Goal: Task Accomplishment & Management: Use online tool/utility

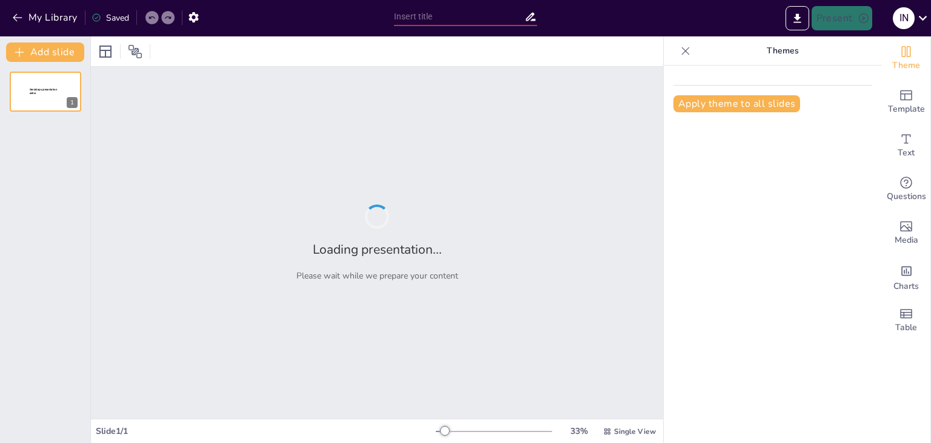
type input "Imported VIRUS DE COMPUTADORAS PARA UMAX 2025.ppt"
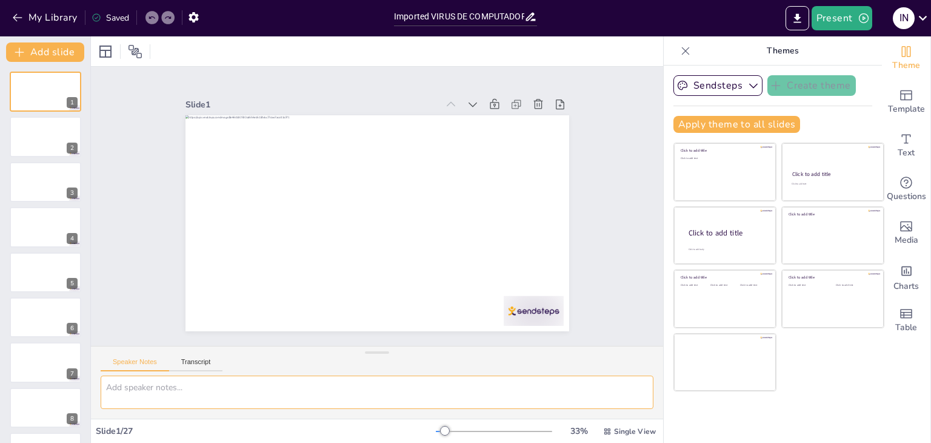
click at [198, 386] on textarea at bounding box center [377, 391] width 553 height 33
type textarea "e"
click at [463, 432] on div at bounding box center [494, 431] width 116 height 10
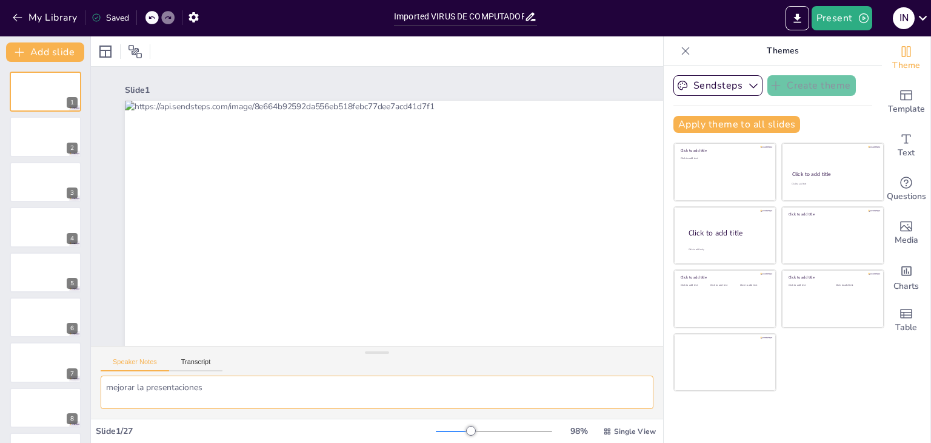
click at [265, 393] on textarea "mejorar la presentaciones" at bounding box center [377, 391] width 553 height 33
click at [249, 398] on textarea "mejorar la presentaciones" at bounding box center [377, 391] width 553 height 33
click at [239, 382] on textarea "mejorar la presentaciones" at bounding box center [377, 391] width 553 height 33
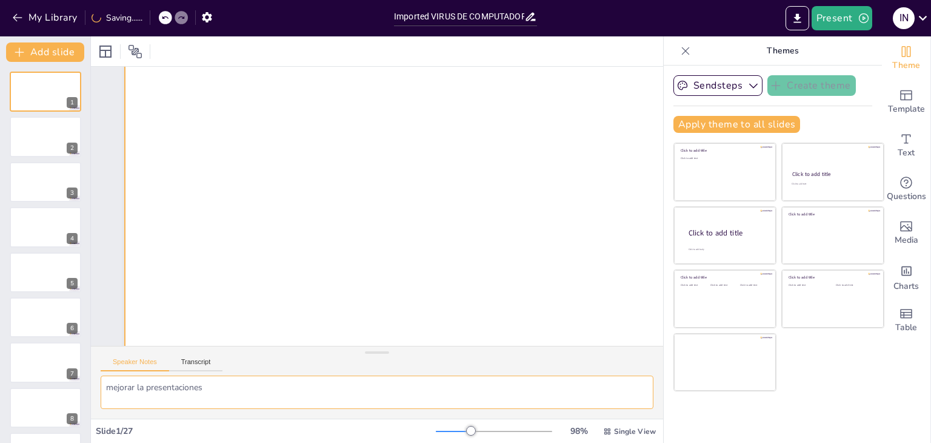
scroll to position [242, 0]
click at [444, 429] on div at bounding box center [494, 431] width 116 height 10
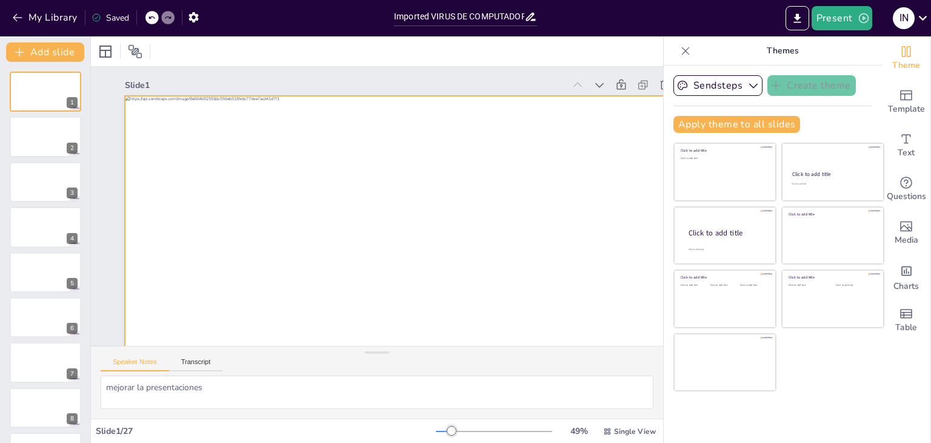
scroll to position [0, 0]
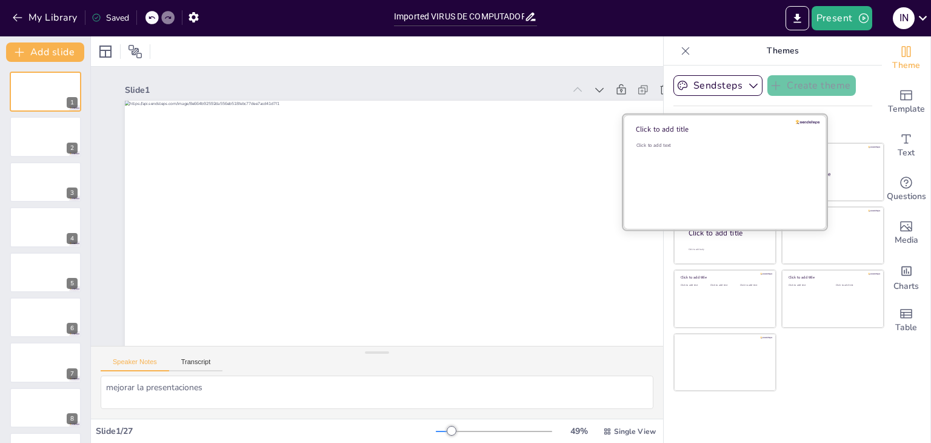
click at [689, 175] on div "Click to add text" at bounding box center [723, 179] width 173 height 75
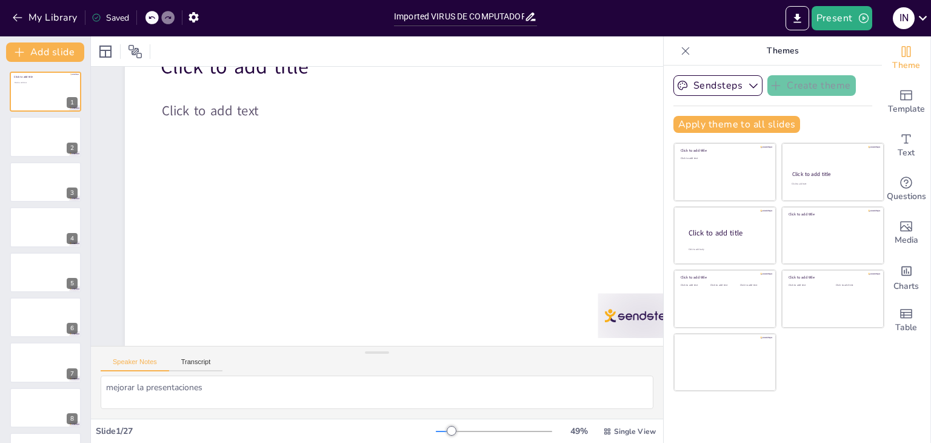
scroll to position [85, 0]
click at [747, 82] on icon "button" at bounding box center [753, 85] width 12 height 12
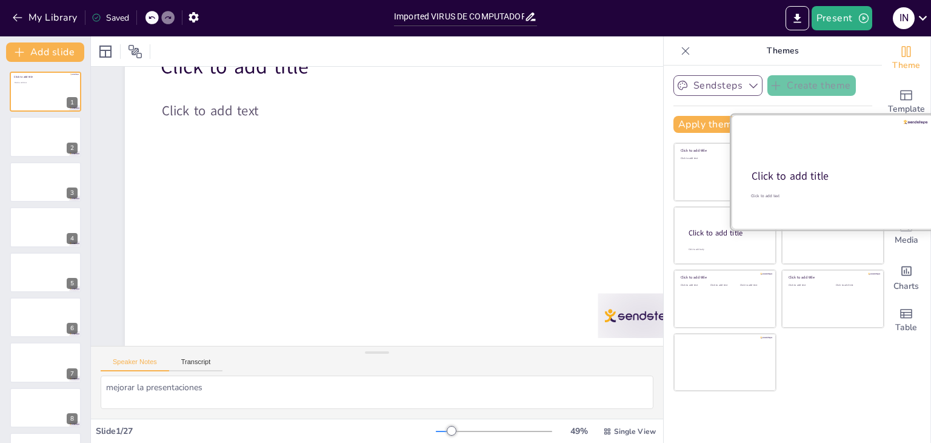
click at [817, 186] on div at bounding box center [833, 172] width 204 height 115
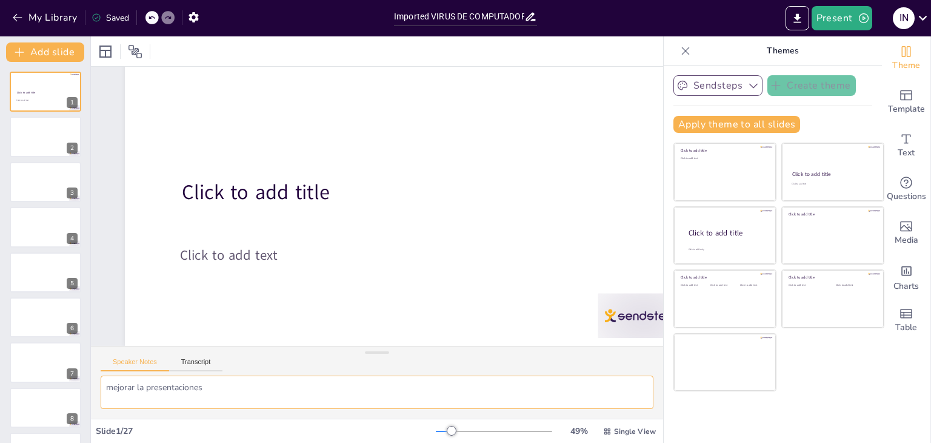
click at [249, 383] on textarea "mejorar la presentaciones" at bounding box center [377, 391] width 553 height 33
click at [231, 387] on textarea "mejorar la presentaciones" at bounding box center [377, 391] width 553 height 33
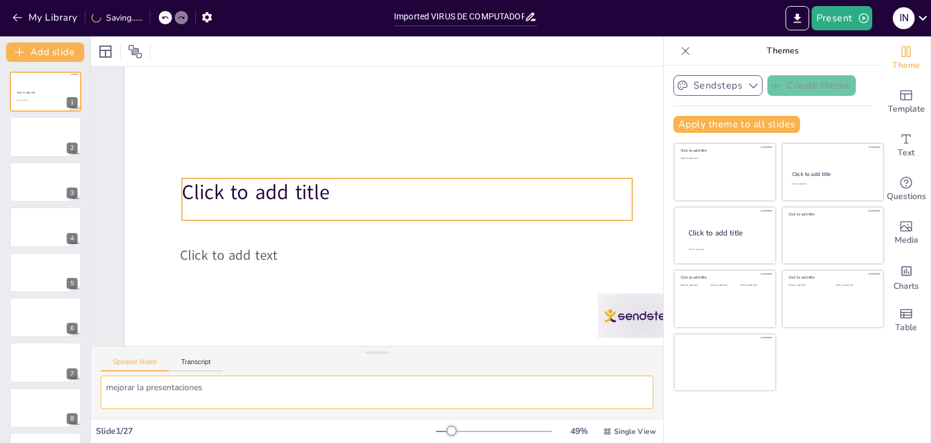
scroll to position [85, 0]
type textarea "mejorar la presentaciones"
click at [306, 179] on span "Click to add title" at bounding box center [256, 193] width 148 height 28
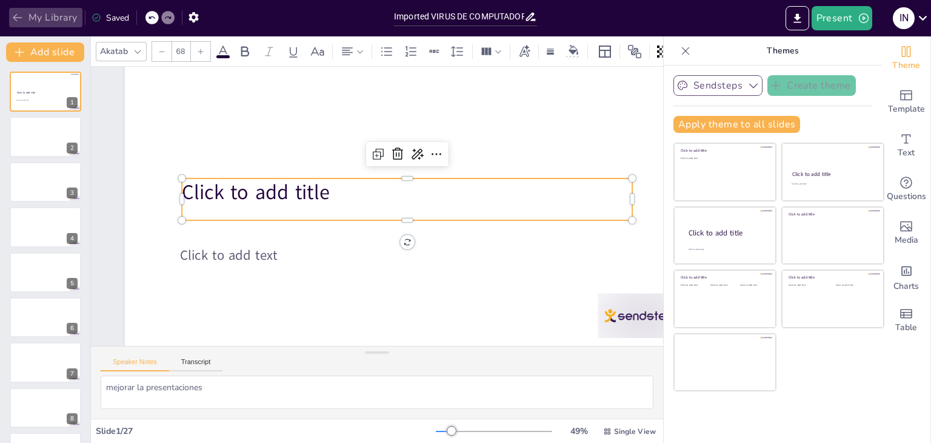
click at [19, 18] on icon "button" at bounding box center [18, 18] width 12 height 12
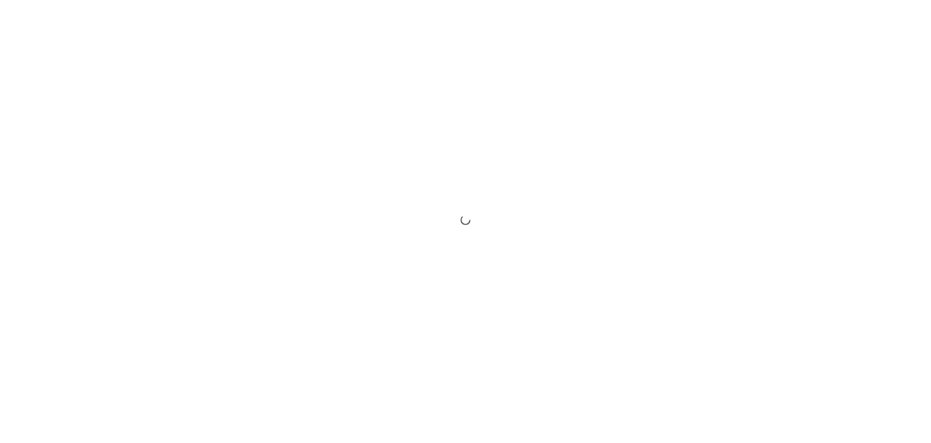
click at [462, 347] on div at bounding box center [465, 221] width 931 height 443
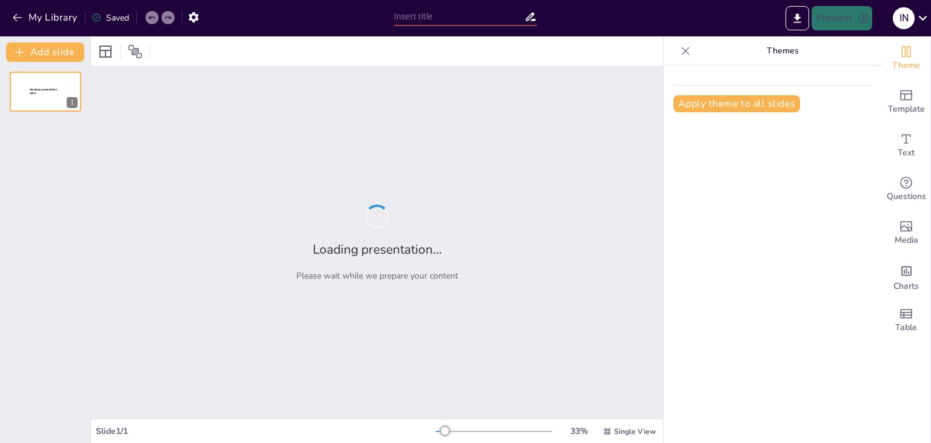
type input "Imported VIRUS DE COMPUTADORAS PARA UMAX 2025.ppt"
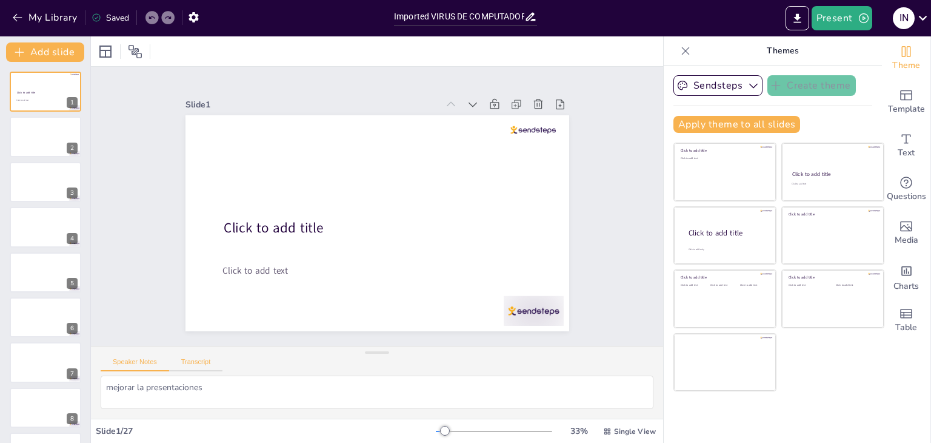
click at [192, 358] on button "Transcript" at bounding box center [196, 364] width 54 height 13
click at [609, 367] on button "Google US English (en-US)" at bounding box center [563, 362] width 121 height 19
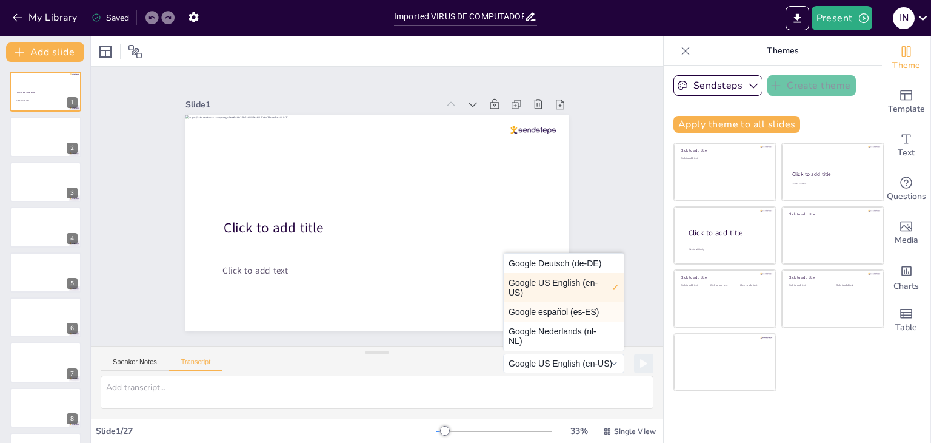
click at [575, 310] on button "Google español (es-ES)" at bounding box center [564, 311] width 120 height 19
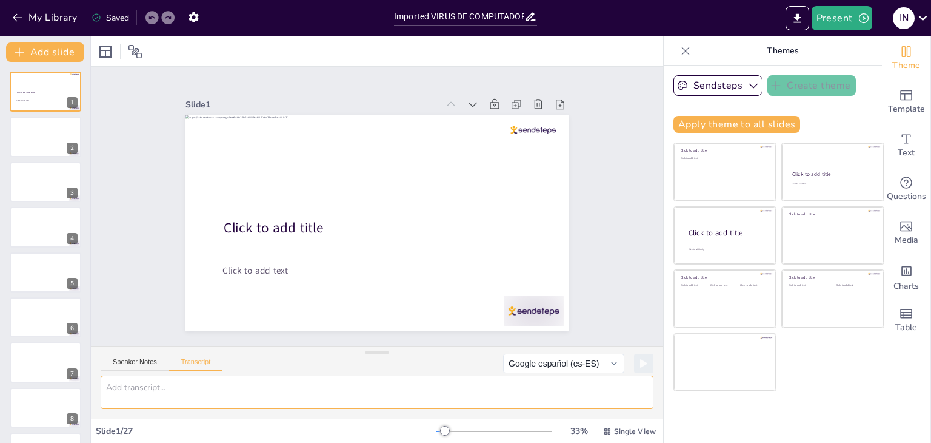
click at [257, 393] on textarea at bounding box center [377, 391] width 553 height 33
click at [641, 364] on icon at bounding box center [644, 362] width 6 height 7
click at [640, 361] on rect at bounding box center [643, 362] width 7 height 7
click at [242, 396] on textarea "mejorar la oot" at bounding box center [377, 391] width 553 height 33
type textarea "m"
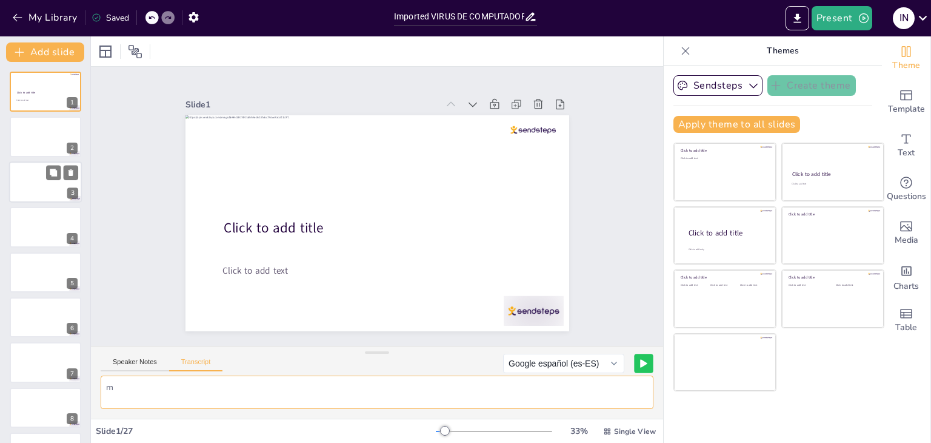
click at [30, 178] on div at bounding box center [45, 181] width 73 height 41
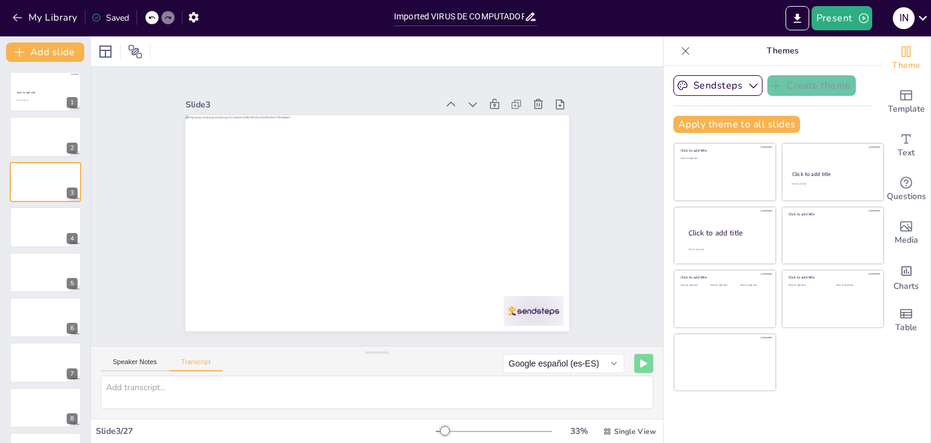
click at [201, 13] on button "button" at bounding box center [193, 17] width 22 height 22
click at [189, 18] on icon "button" at bounding box center [194, 17] width 10 height 10
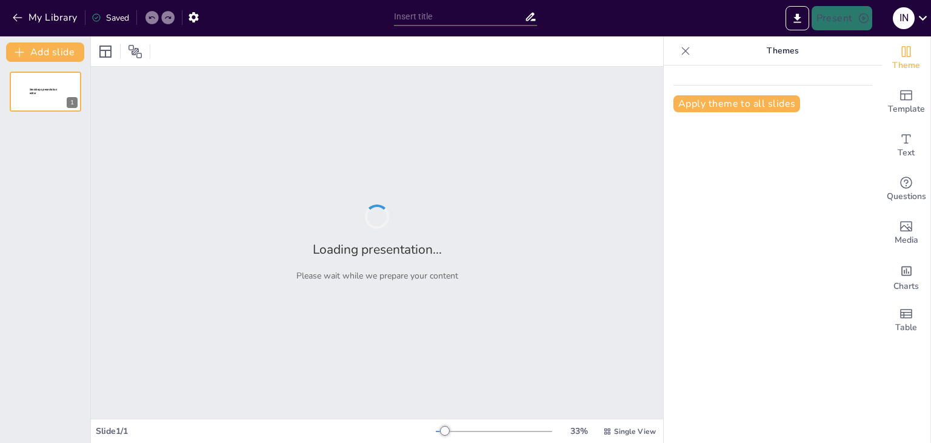
type input "Virus y Antivirus Informáticos: Historia y Evolución"
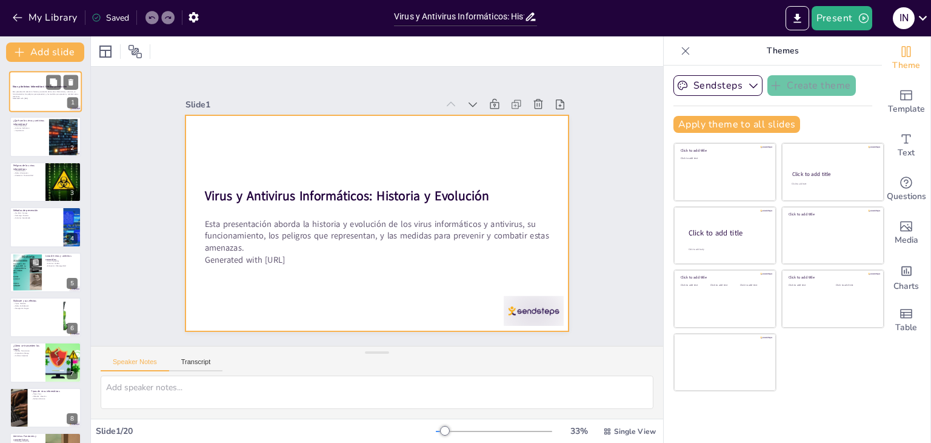
click at [53, 105] on div at bounding box center [45, 91] width 73 height 41
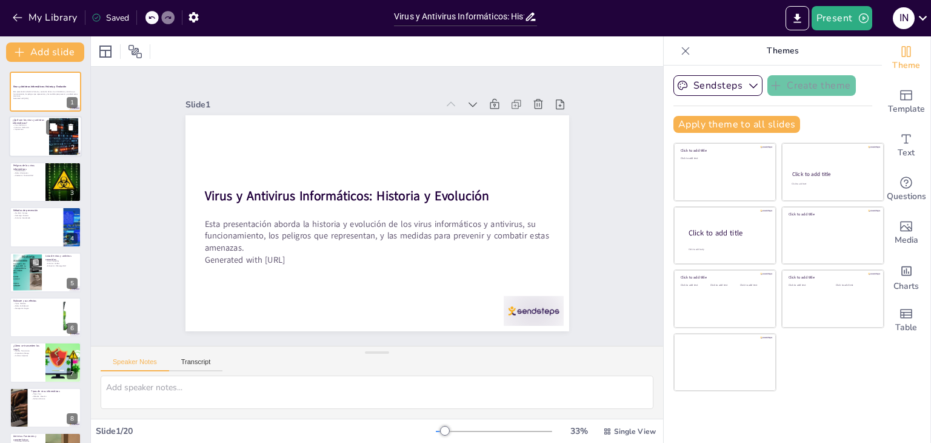
click at [76, 129] on button at bounding box center [71, 127] width 15 height 15
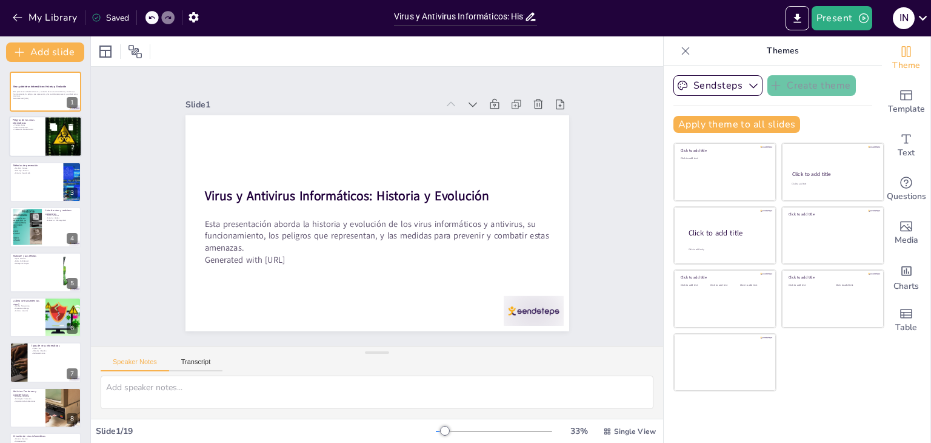
click at [52, 136] on div at bounding box center [63, 136] width 82 height 41
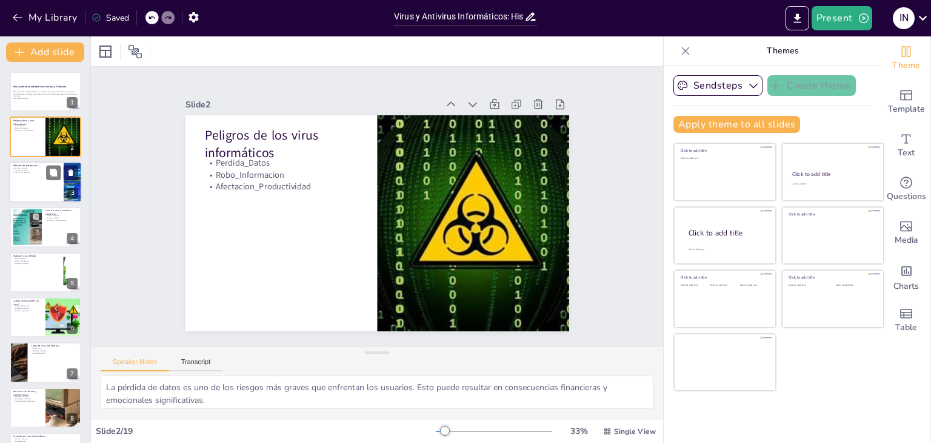
click at [49, 186] on div at bounding box center [45, 181] width 73 height 41
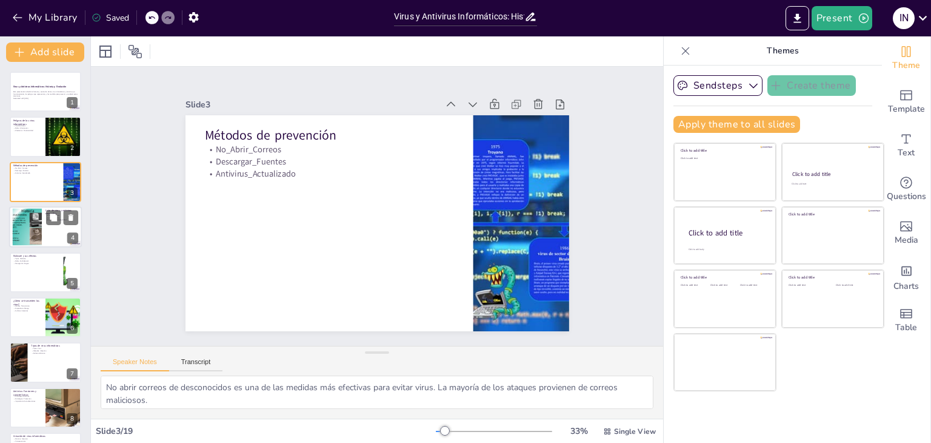
click at [41, 230] on div at bounding box center [26, 227] width 49 height 37
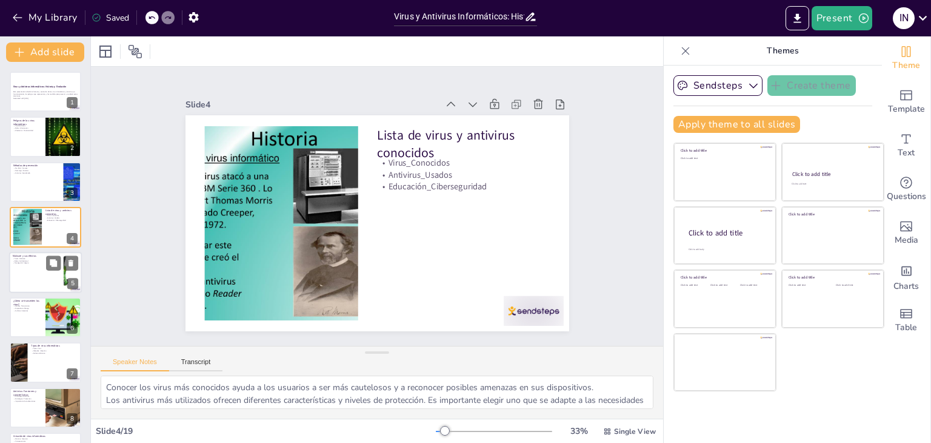
click at [40, 278] on div at bounding box center [45, 272] width 73 height 41
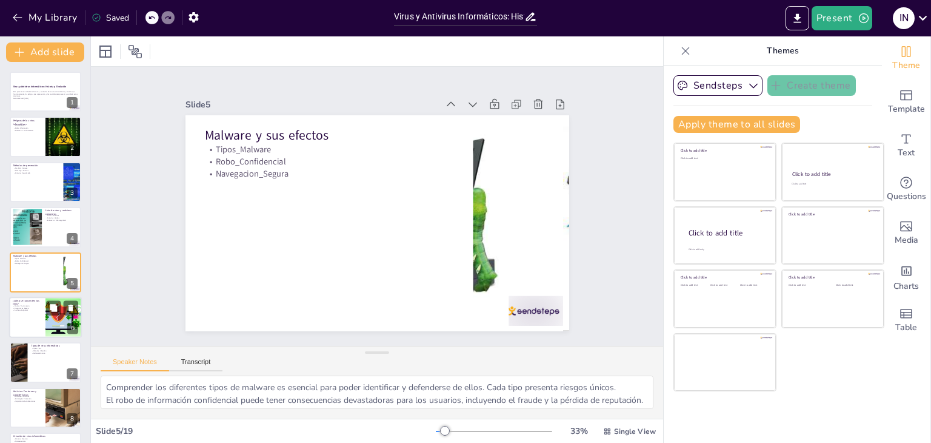
scroll to position [19, 0]
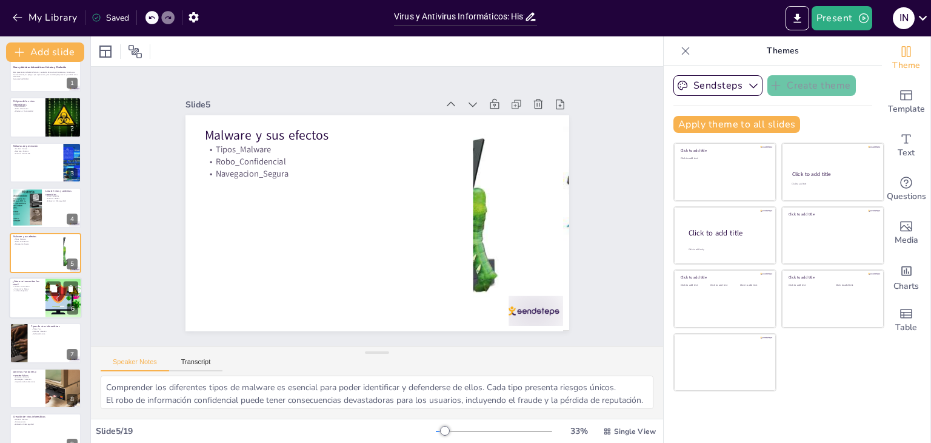
click at [45, 302] on div at bounding box center [45, 297] width 73 height 41
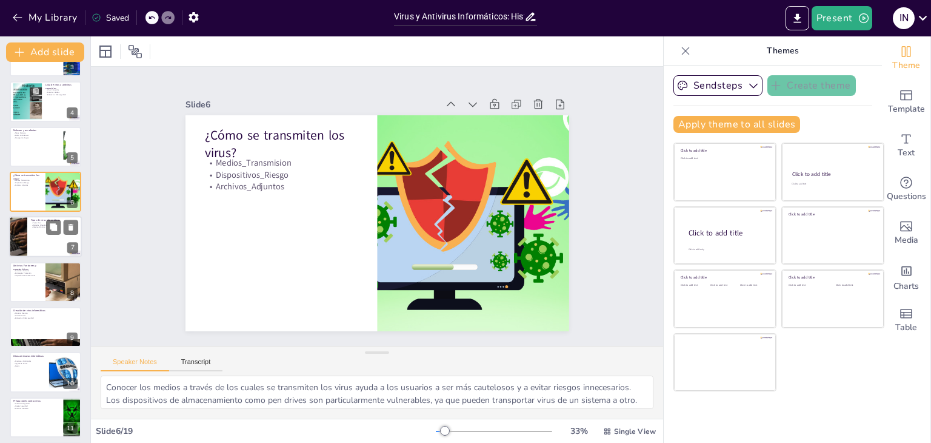
scroll to position [186, 0]
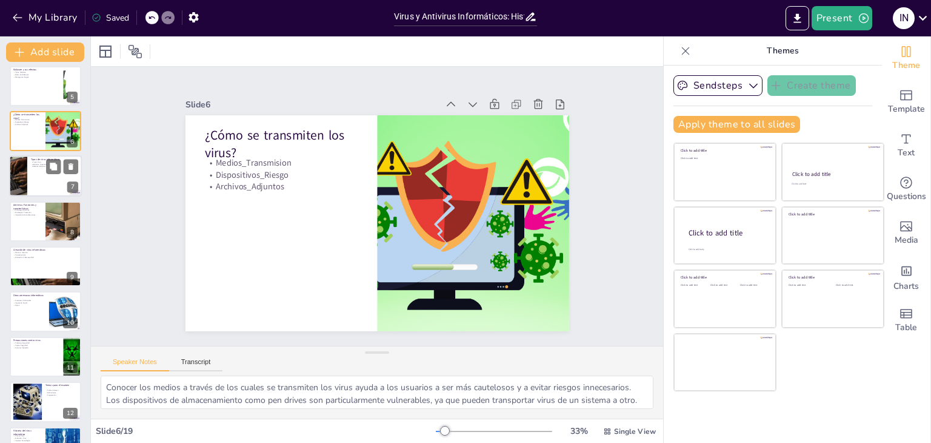
click at [47, 186] on div at bounding box center [45, 176] width 73 height 41
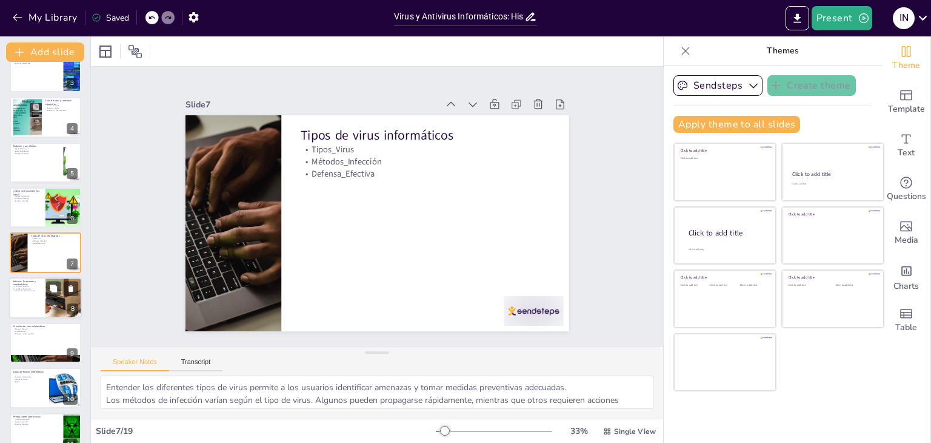
scroll to position [292, 0]
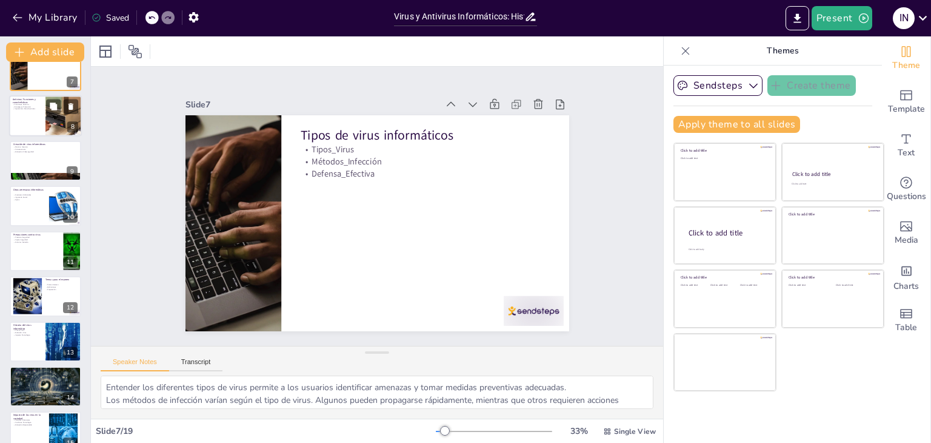
click at [36, 127] on div at bounding box center [45, 115] width 73 height 41
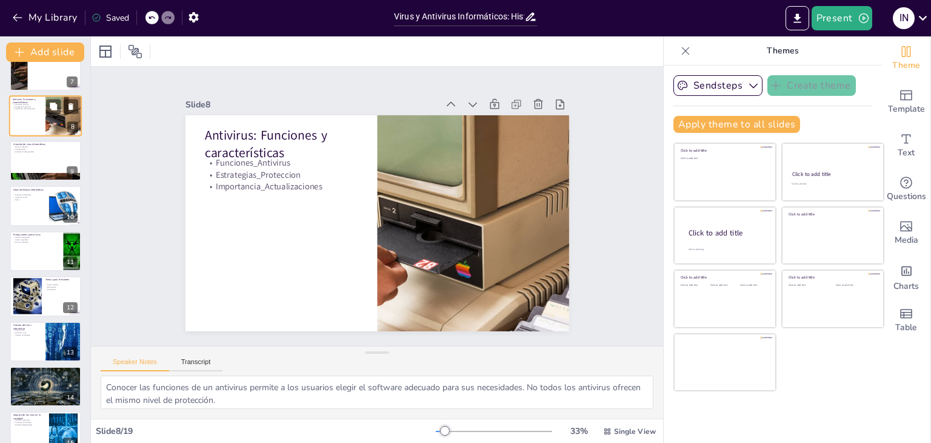
scroll to position [155, 0]
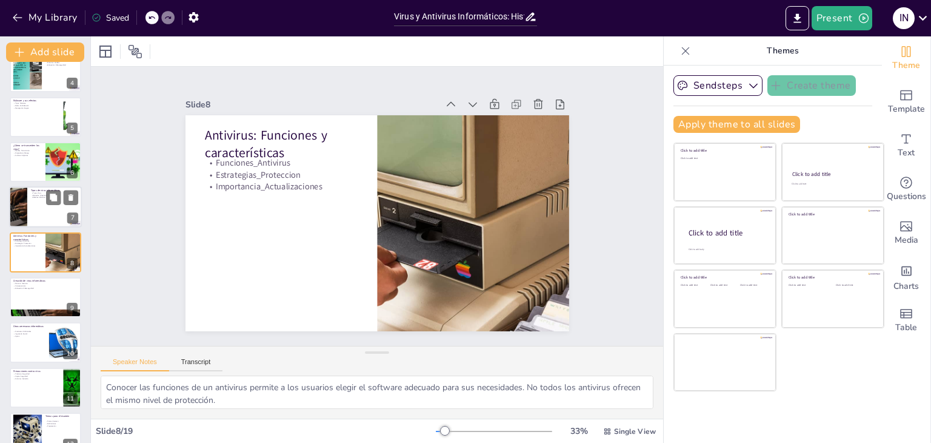
click at [33, 206] on div at bounding box center [45, 207] width 73 height 41
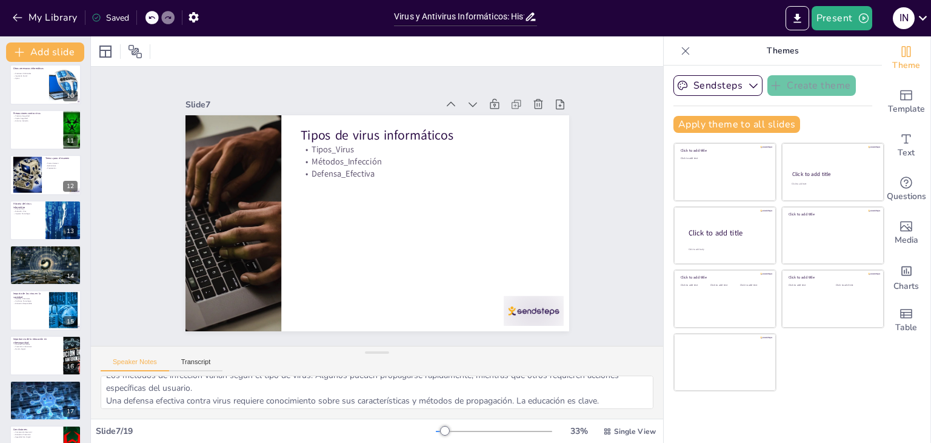
scroll to position [28, 0]
click at [60, 266] on div at bounding box center [45, 265] width 73 height 42
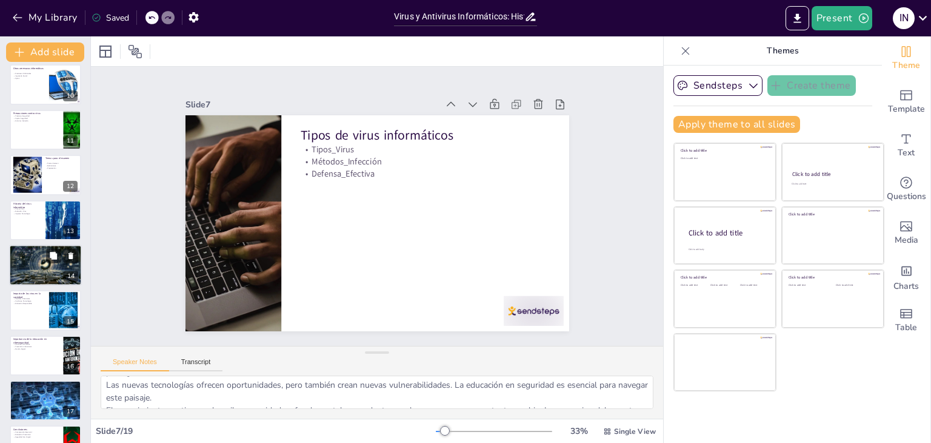
scroll to position [426, 0]
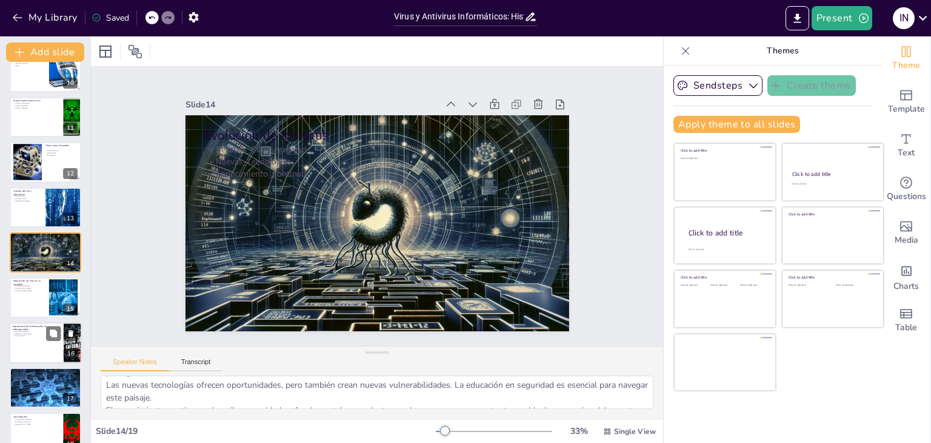
click at [28, 350] on div at bounding box center [45, 342] width 73 height 41
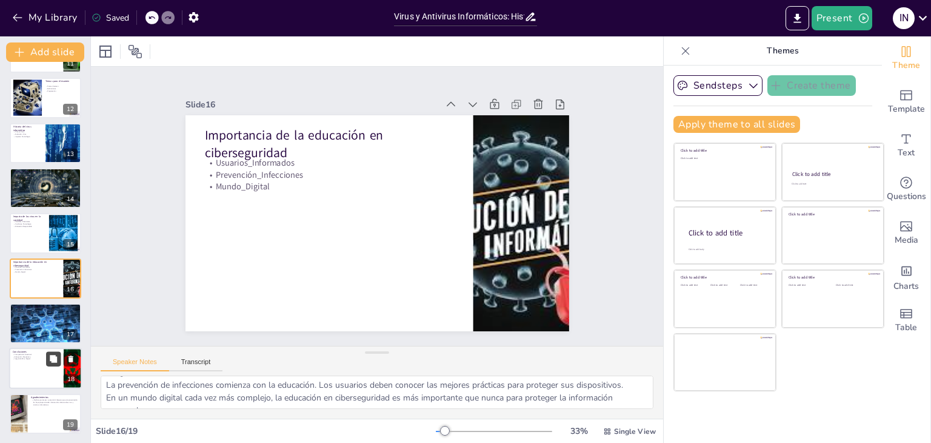
click at [55, 362] on icon at bounding box center [53, 359] width 8 height 8
type textarea "La comprensión de los virus y antivirus es fundamental para cualquier usuario d…"
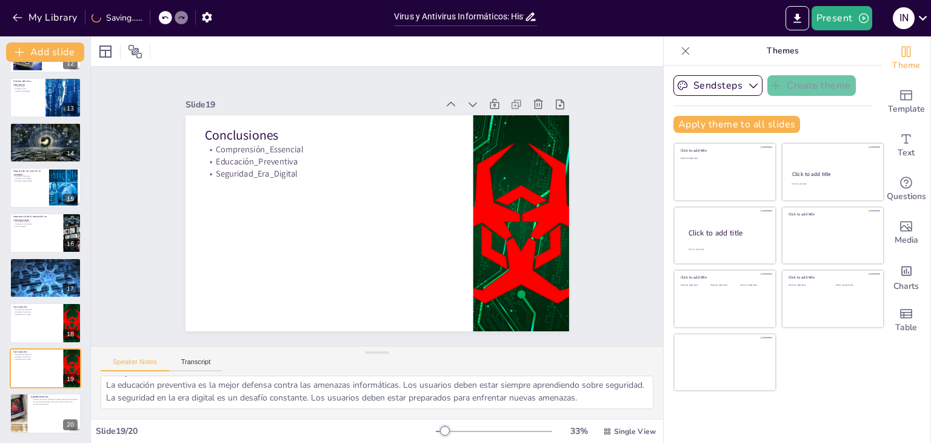
scroll to position [41, 0]
click at [32, 403] on p "¡Muchas gracias por su atención! Espero que esta presentación les haya proporci…" at bounding box center [54, 401] width 47 height 7
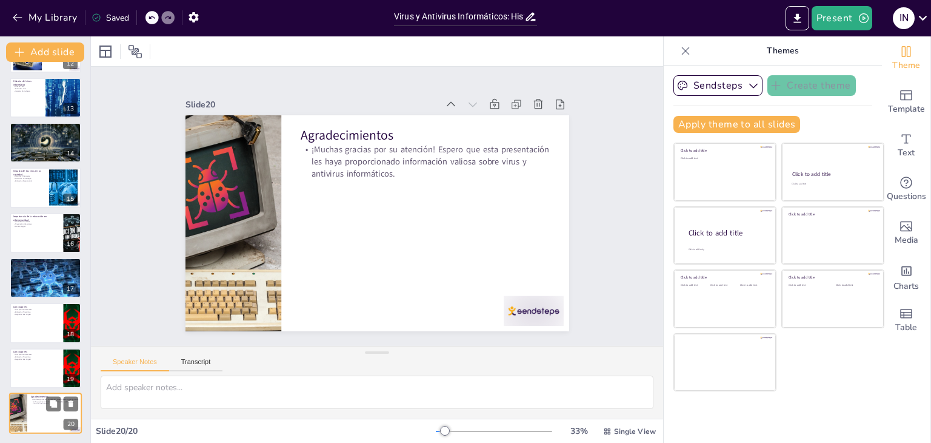
scroll to position [0, 0]
click at [58, 287] on div at bounding box center [45, 277] width 73 height 48
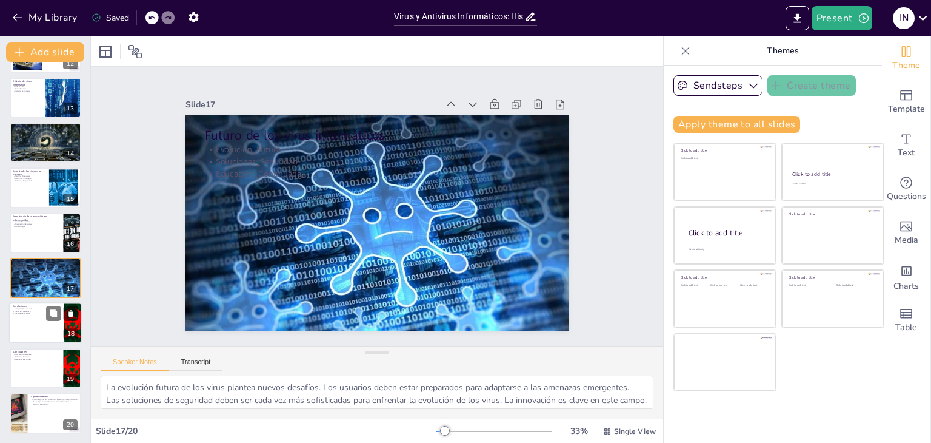
click at [48, 335] on div at bounding box center [45, 322] width 73 height 41
type textarea "La comprensión de los virus y antivirus es fundamental para cualquier usuario d…"
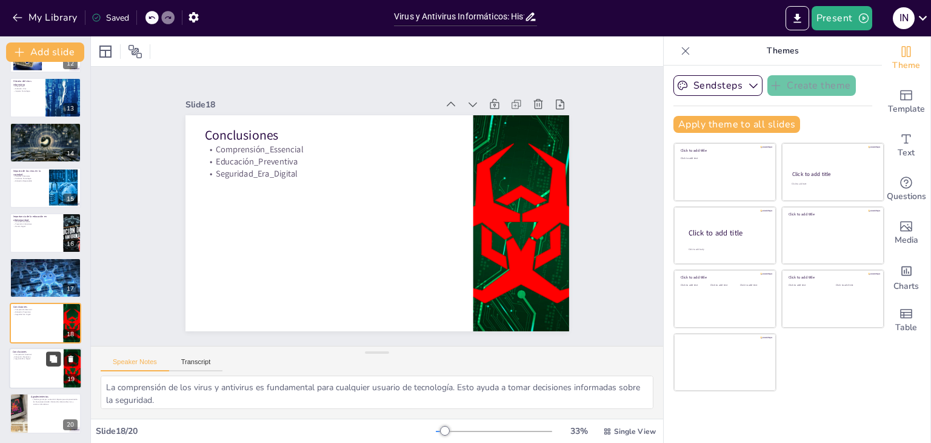
click at [49, 360] on icon at bounding box center [53, 358] width 8 height 8
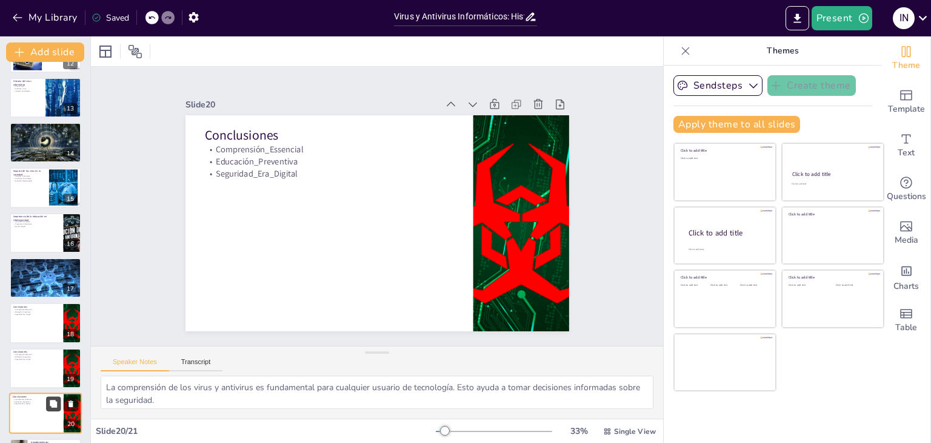
scroll to position [580, 0]
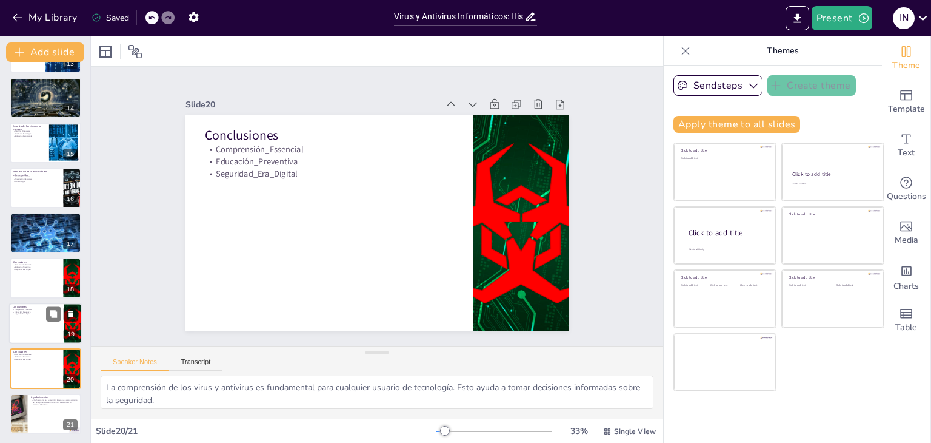
click at [38, 306] on p "Conclusiones" at bounding box center [36, 306] width 47 height 4
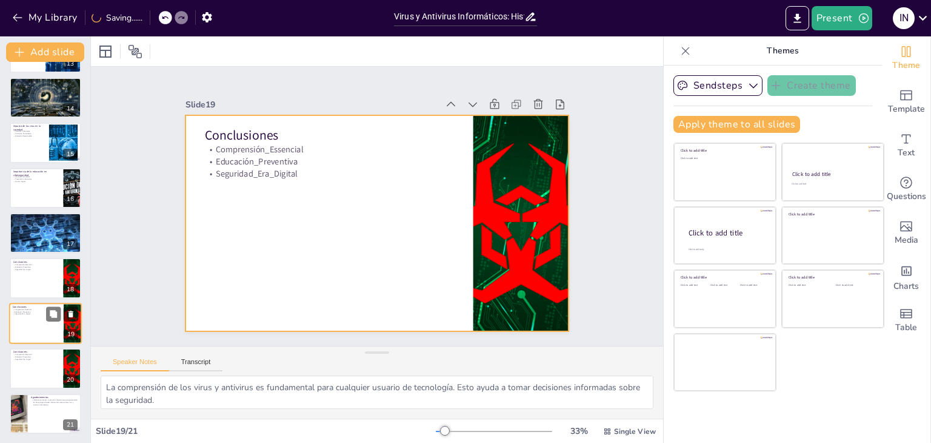
click at [27, 329] on div at bounding box center [45, 322] width 73 height 41
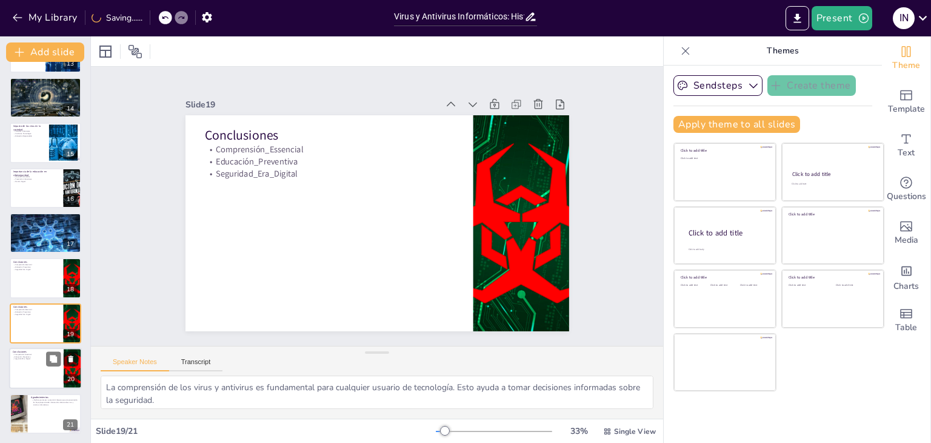
click at [32, 362] on div at bounding box center [45, 367] width 73 height 41
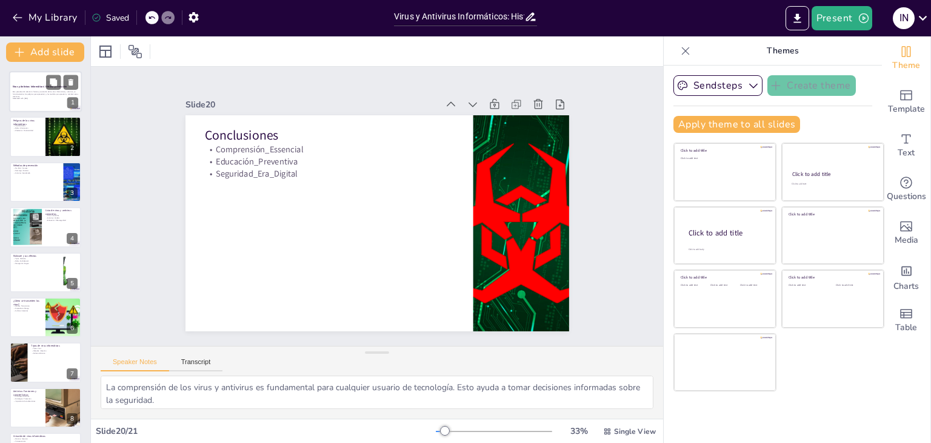
click at [32, 81] on div at bounding box center [45, 91] width 73 height 41
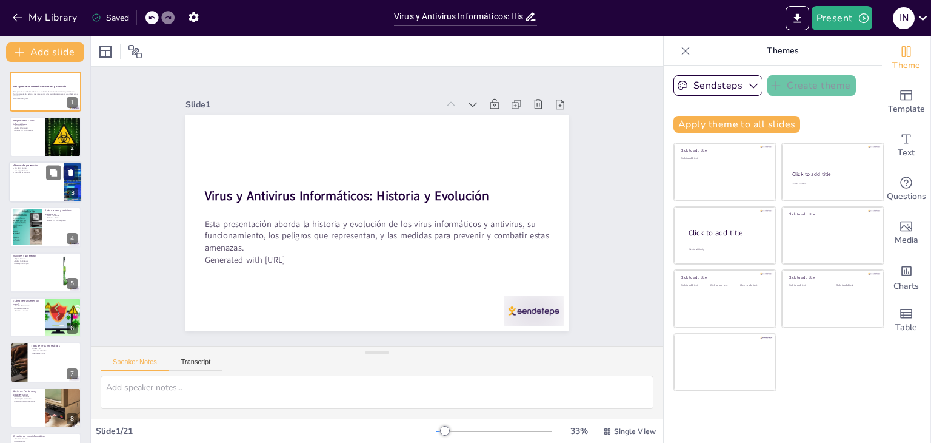
click at [22, 184] on div at bounding box center [45, 181] width 73 height 41
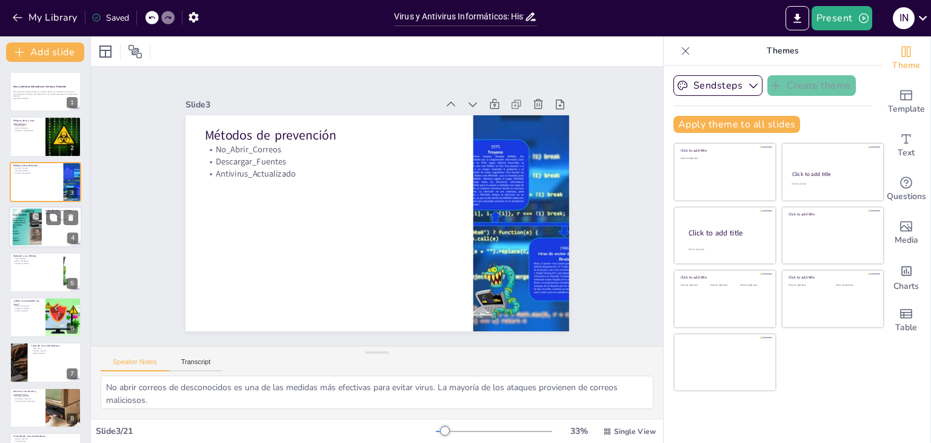
click at [36, 218] on div at bounding box center [26, 227] width 49 height 37
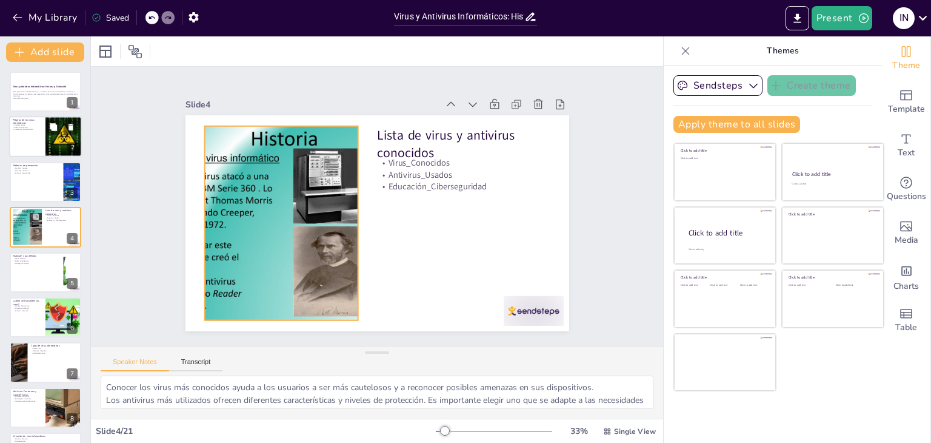
click at [24, 116] on div "Peligros de los virus informáticos Perdida_Datos Robo_Informacion Afectacion_Pr…" at bounding box center [45, 116] width 73 height 0
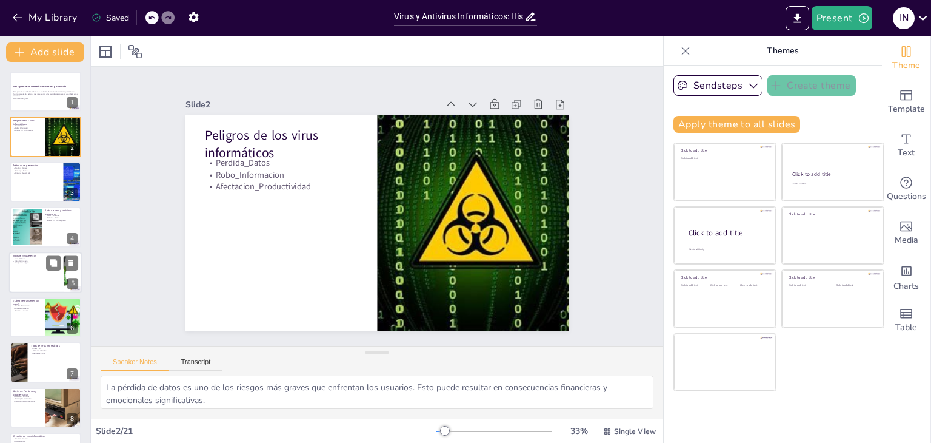
click at [25, 276] on div at bounding box center [45, 272] width 73 height 41
type textarea "Comprender los diferentes tipos de malware es esencial para poder identificar y…"
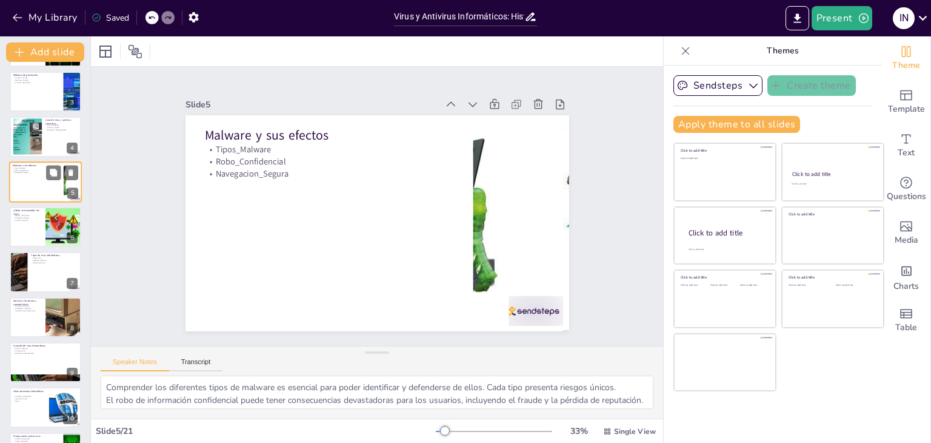
scroll to position [92, 0]
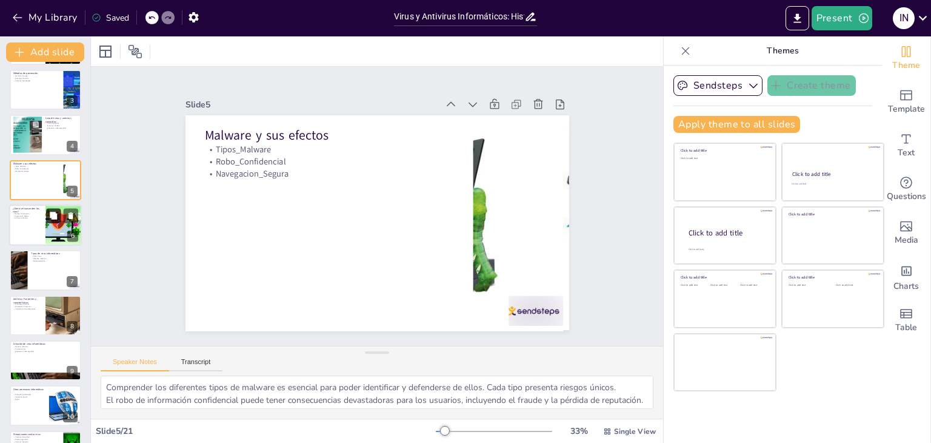
click at [59, 216] on button at bounding box center [53, 215] width 15 height 15
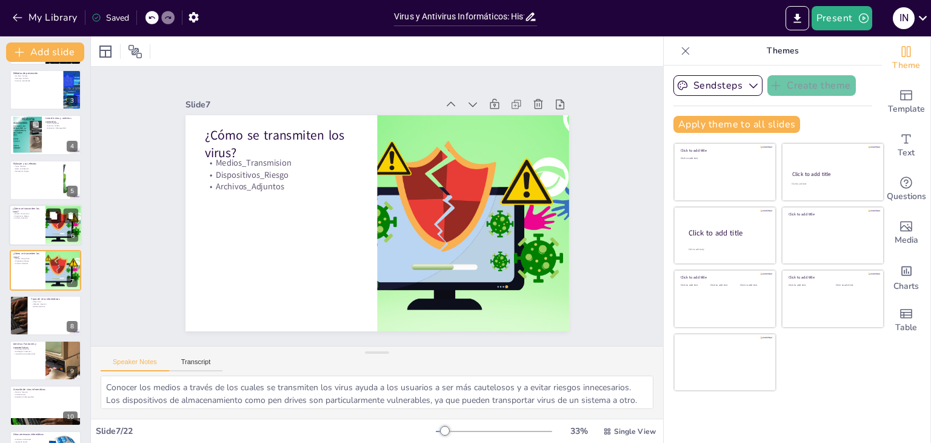
scroll to position [110, 0]
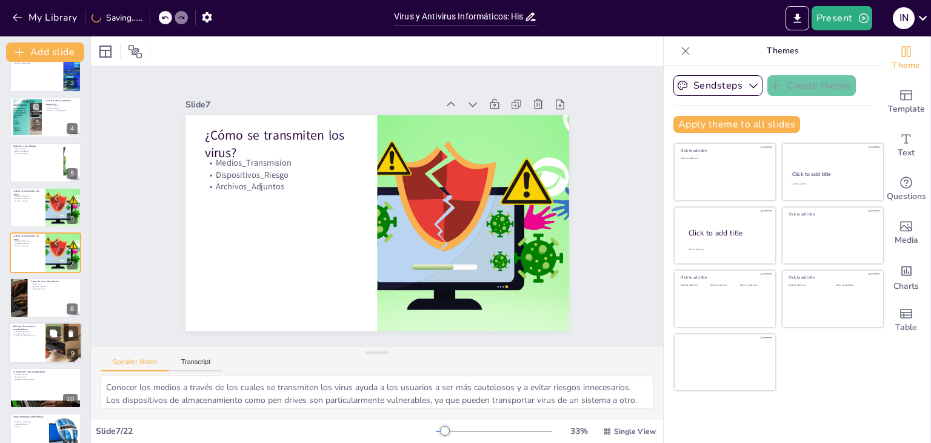
click at [22, 297] on div at bounding box center [18, 298] width 56 height 40
type textarea "Entender los diferentes tipos de virus permite a los usuarios identificar amena…"
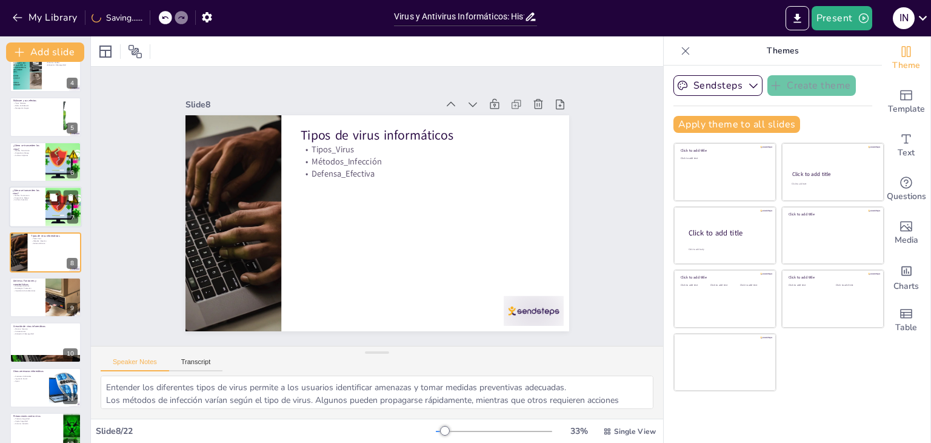
scroll to position [0, 0]
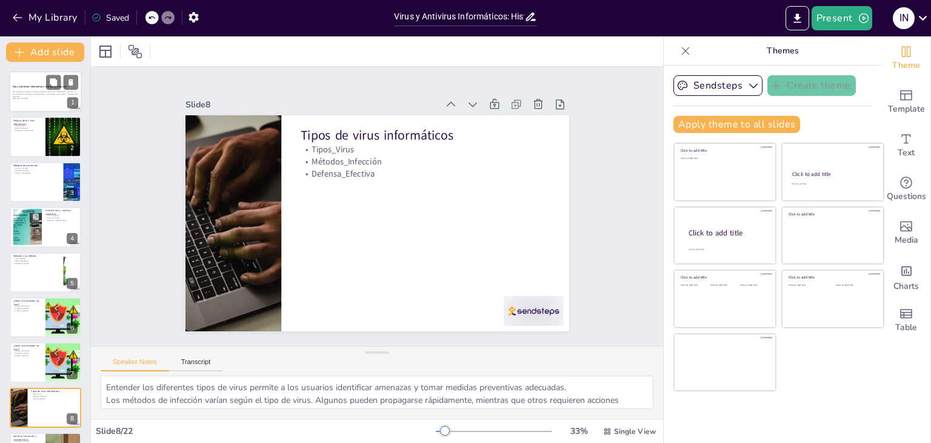
click at [34, 98] on p "Generated with [URL]" at bounding box center [45, 99] width 65 height 2
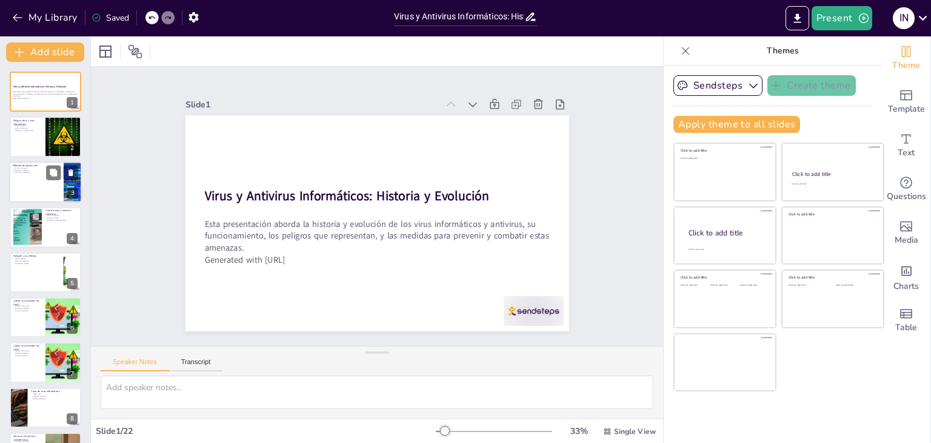
click at [28, 165] on p "Métodos de prevención" at bounding box center [36, 165] width 47 height 4
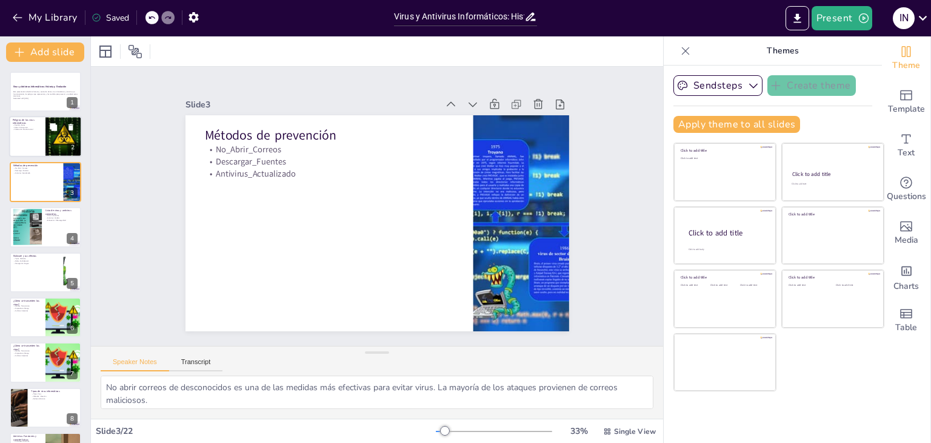
click at [33, 140] on div at bounding box center [45, 136] width 73 height 41
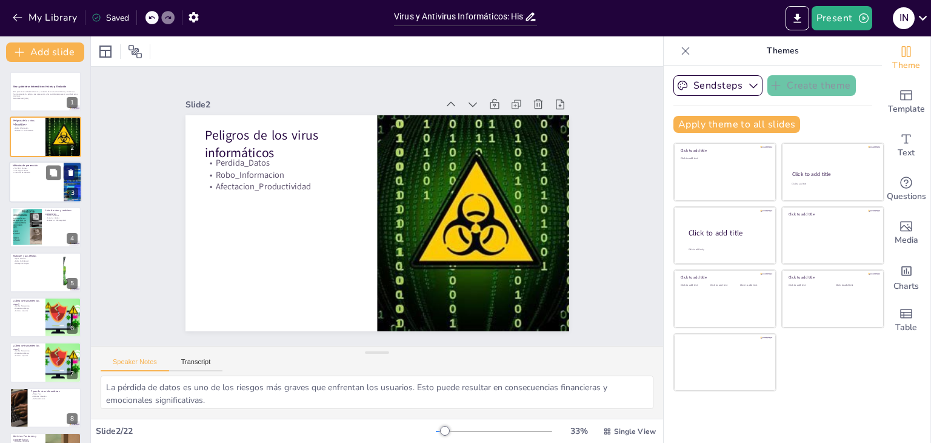
click at [39, 200] on div at bounding box center [45, 181] width 73 height 41
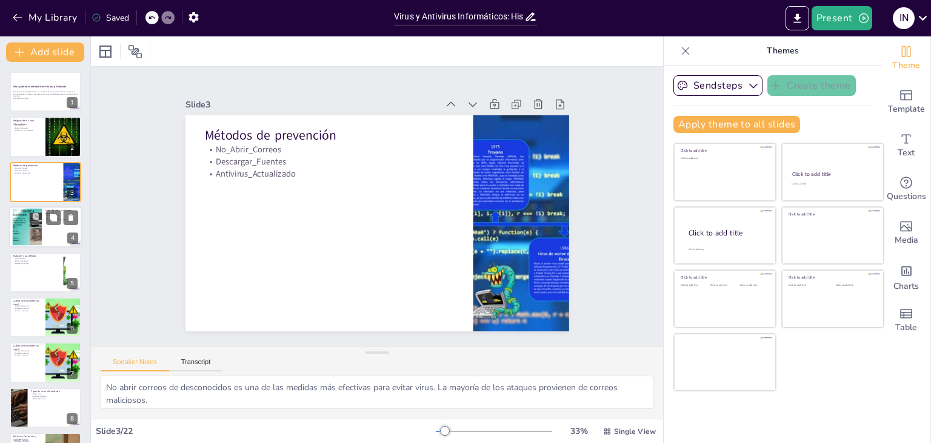
click at [35, 218] on div at bounding box center [26, 227] width 49 height 37
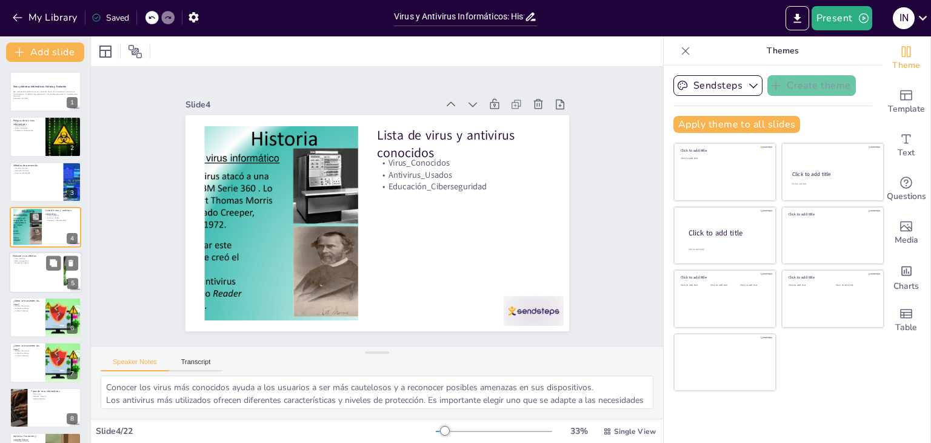
click at [28, 267] on div at bounding box center [45, 272] width 73 height 41
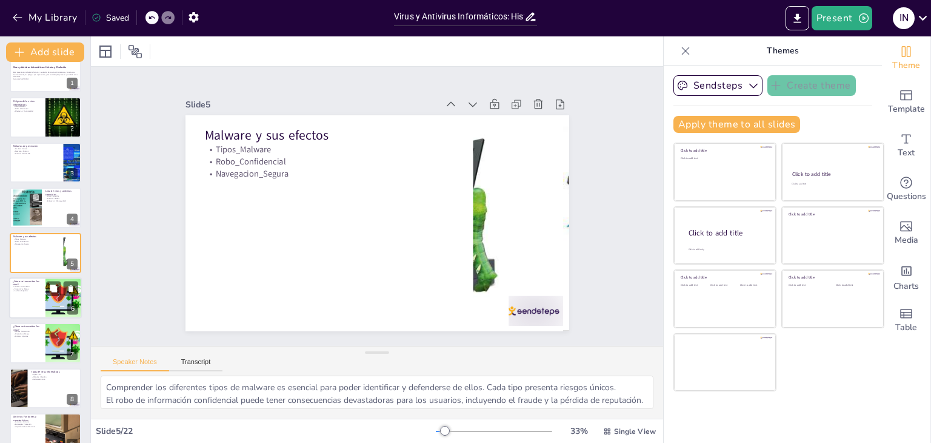
click at [26, 316] on div "¿Cómo se transmiten los virus? Medios_Transmision Dispositivos_Riesgo Archivos_…" at bounding box center [45, 297] width 73 height 41
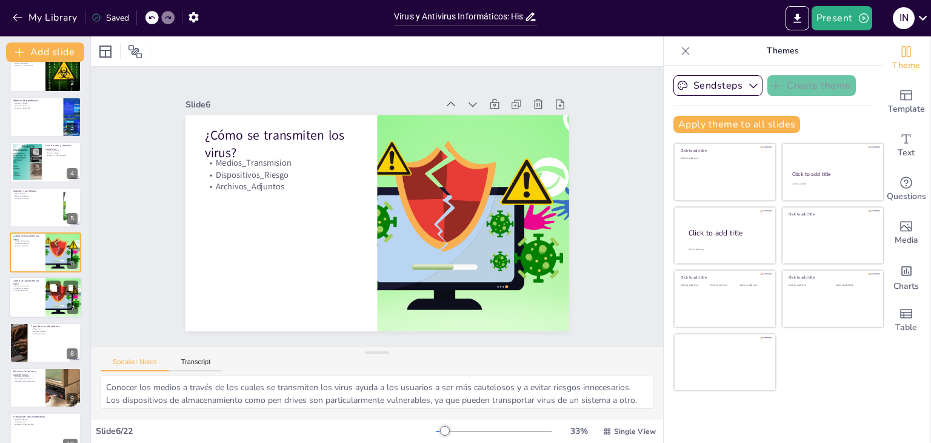
scroll to position [125, 0]
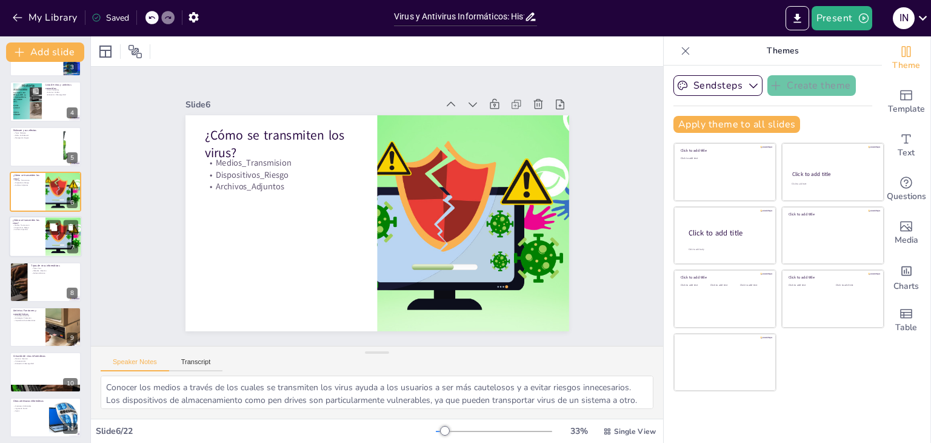
click at [24, 244] on div at bounding box center [45, 236] width 73 height 41
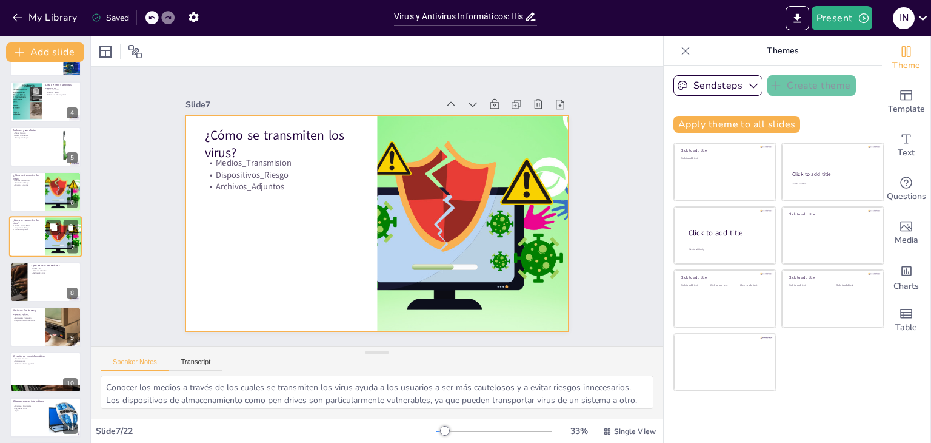
scroll to position [110, 0]
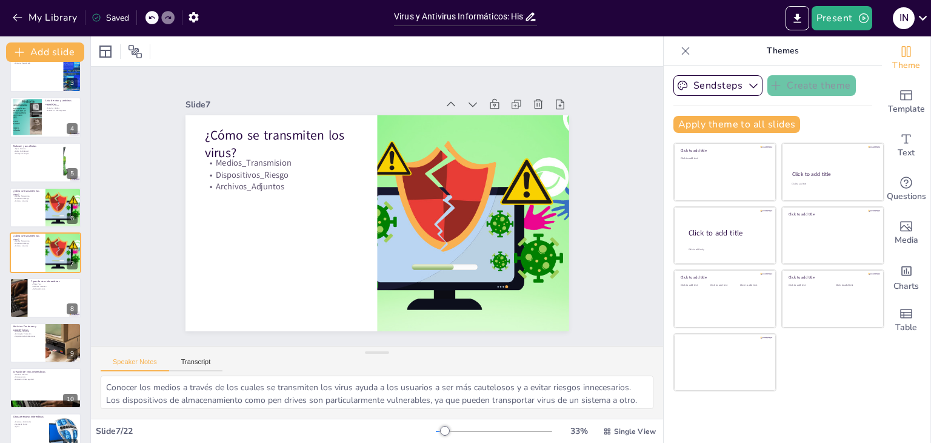
click at [32, 301] on div at bounding box center [45, 297] width 73 height 41
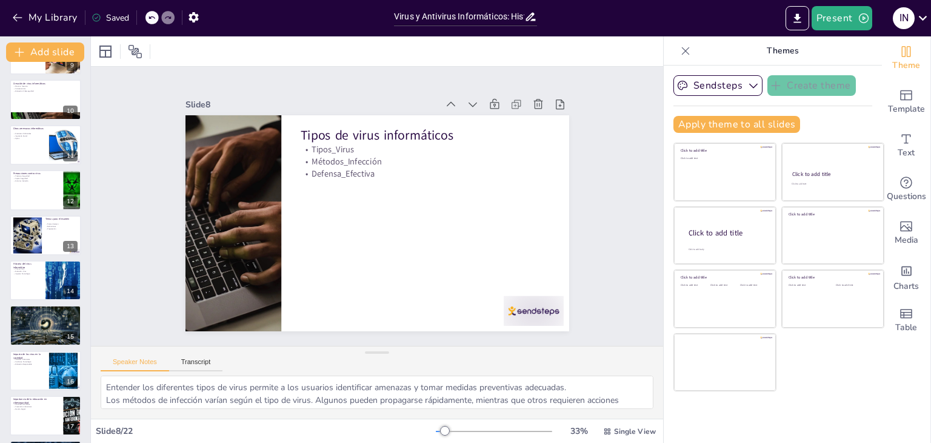
click at [33, 137] on p "Spam" at bounding box center [29, 138] width 32 height 2
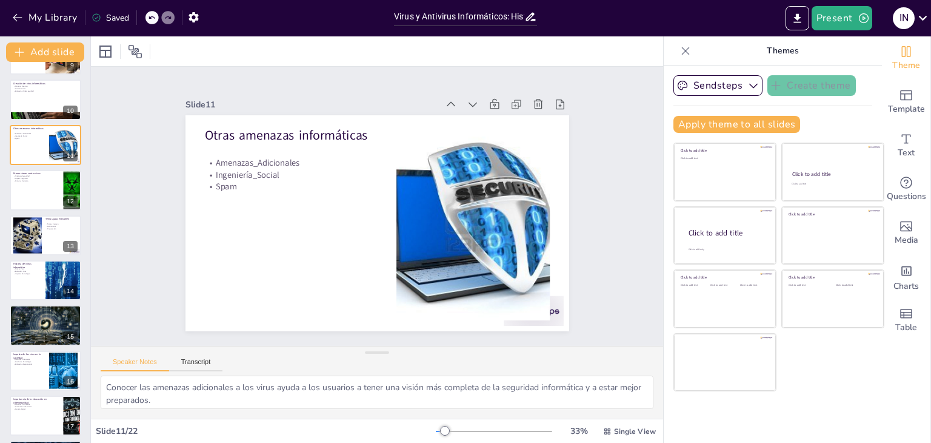
scroll to position [290, 0]
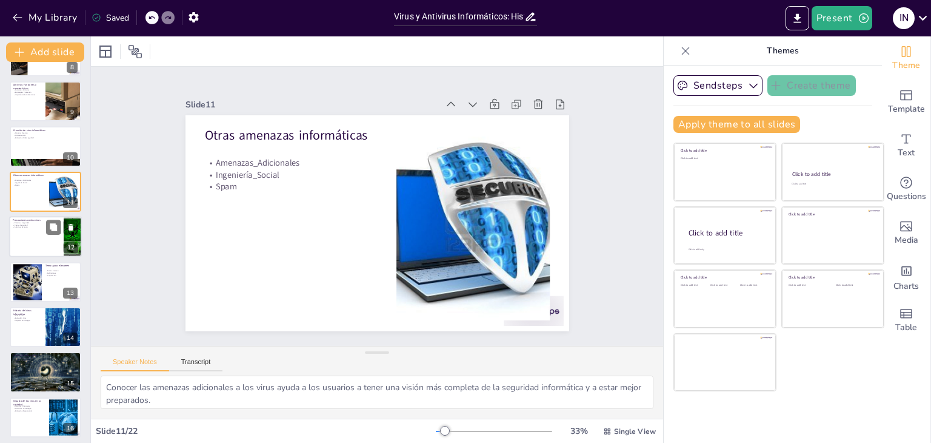
click at [32, 230] on div at bounding box center [45, 236] width 73 height 41
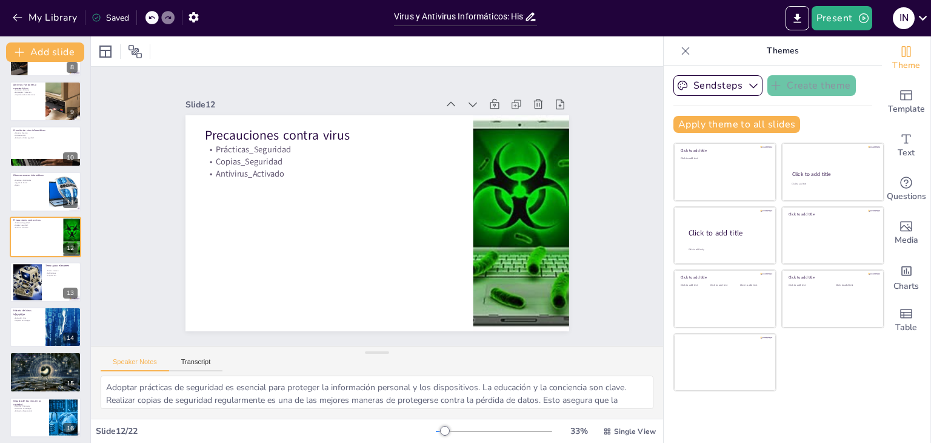
scroll to position [335, 0]
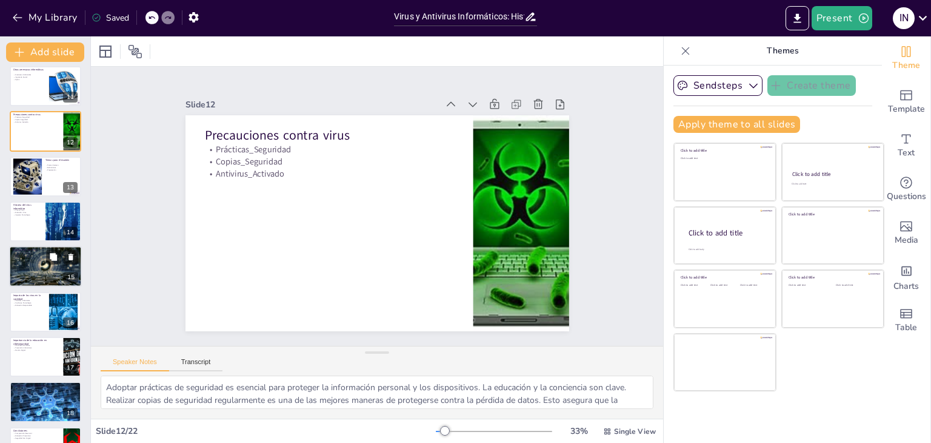
click at [35, 246] on div "Evolución de los virus Desafíos_Ciberseguridad Nuevas_Tecnologías Conocimiento_…" at bounding box center [45, 246] width 73 height 0
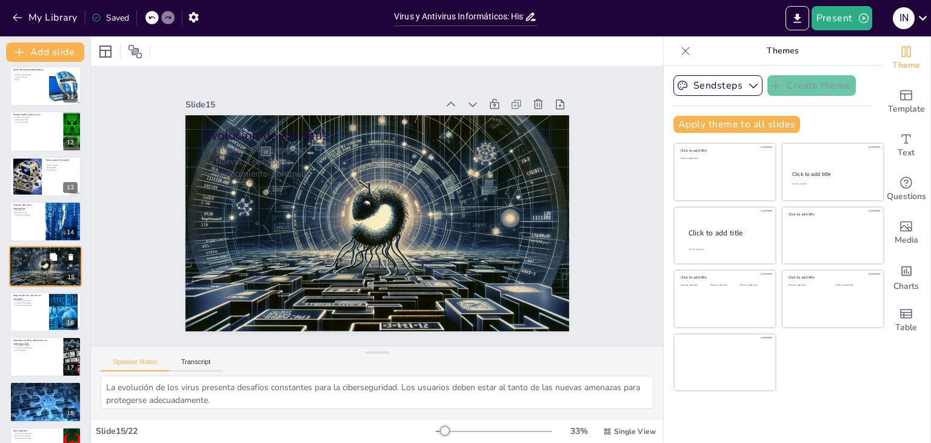
scroll to position [470, 0]
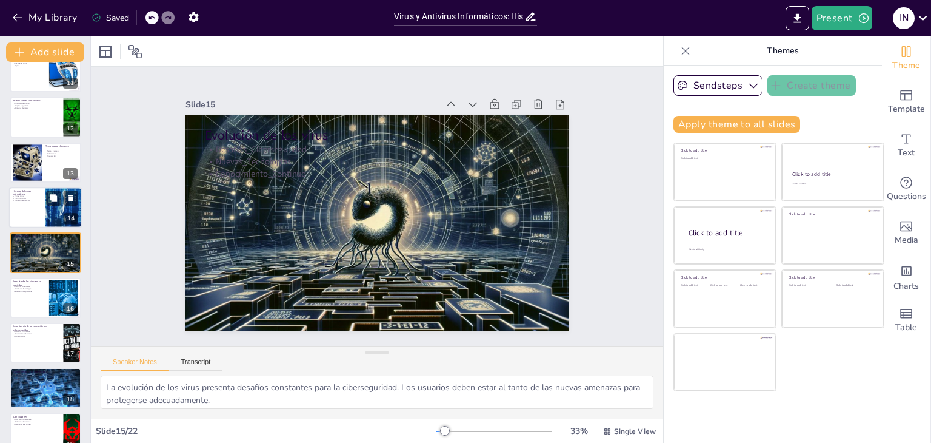
click at [38, 223] on div at bounding box center [45, 207] width 73 height 41
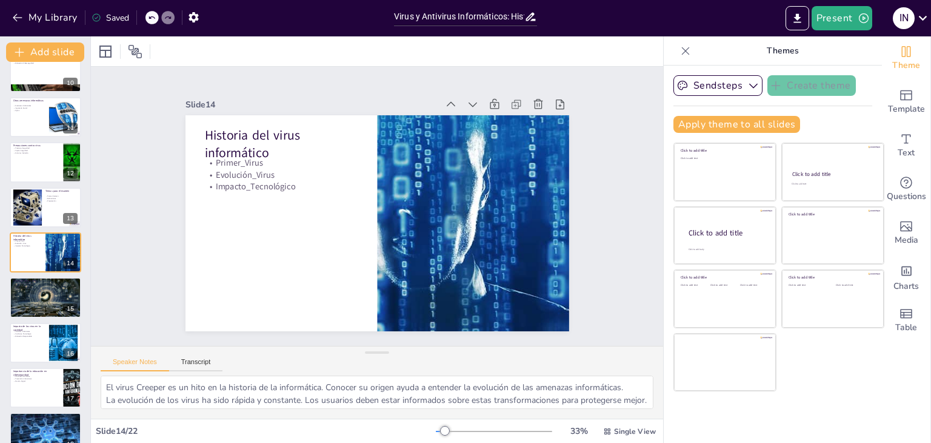
scroll to position [607, 0]
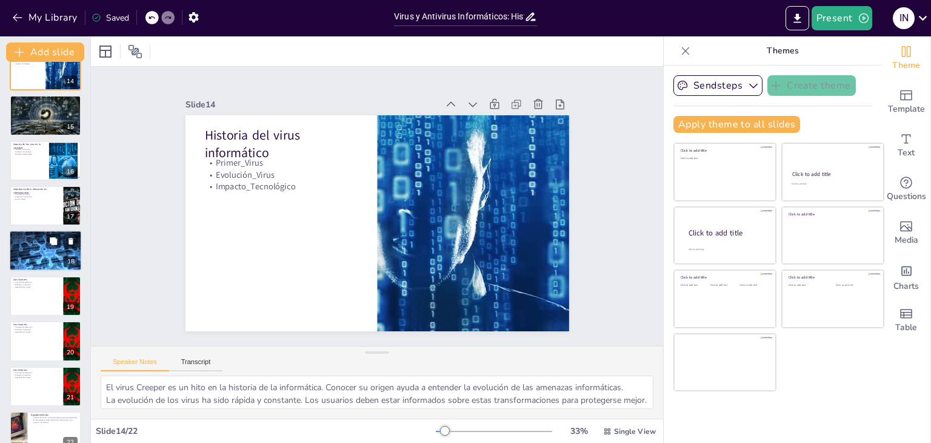
click at [34, 260] on div at bounding box center [45, 250] width 73 height 48
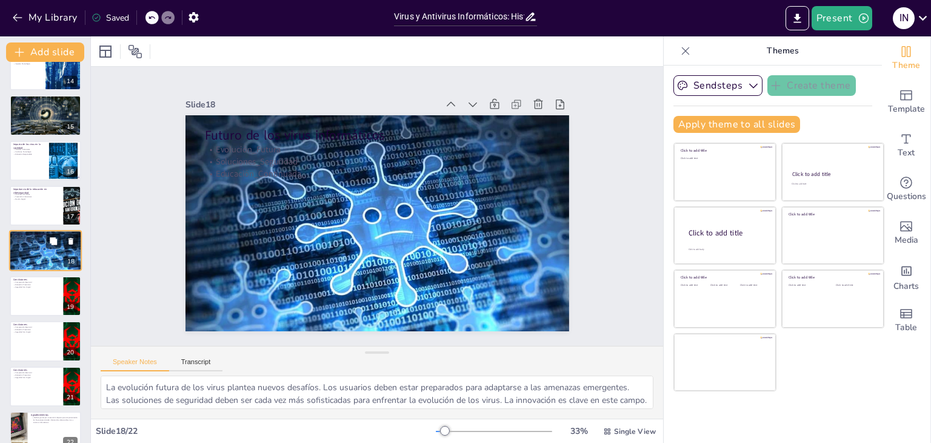
scroll to position [606, 0]
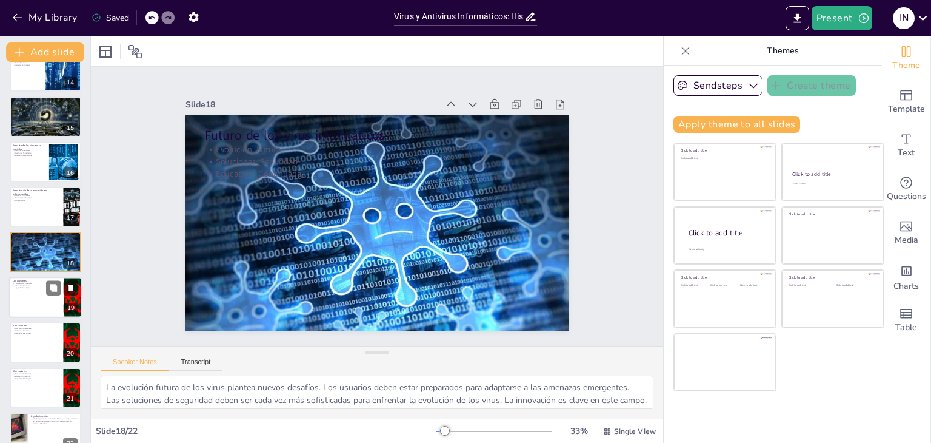
click at [24, 282] on p "Comprensión_Essencial" at bounding box center [36, 283] width 47 height 2
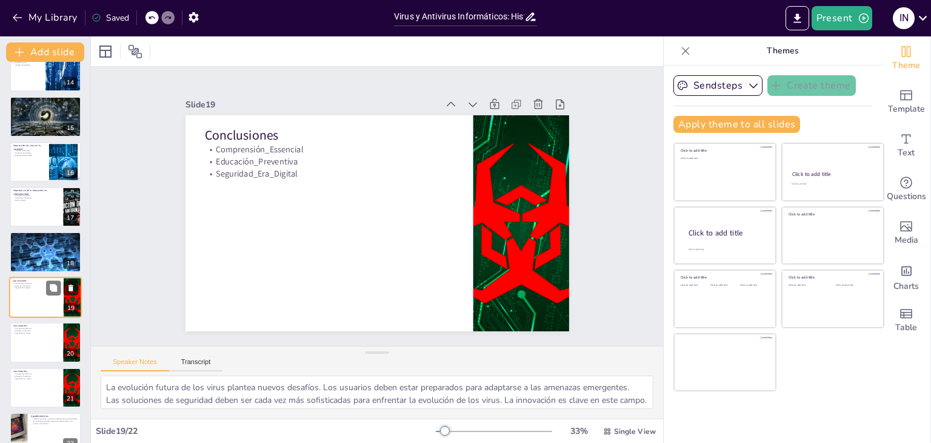
type textarea "La comprensión de los virus y antivirus es fundamental para cualquier usuario d…"
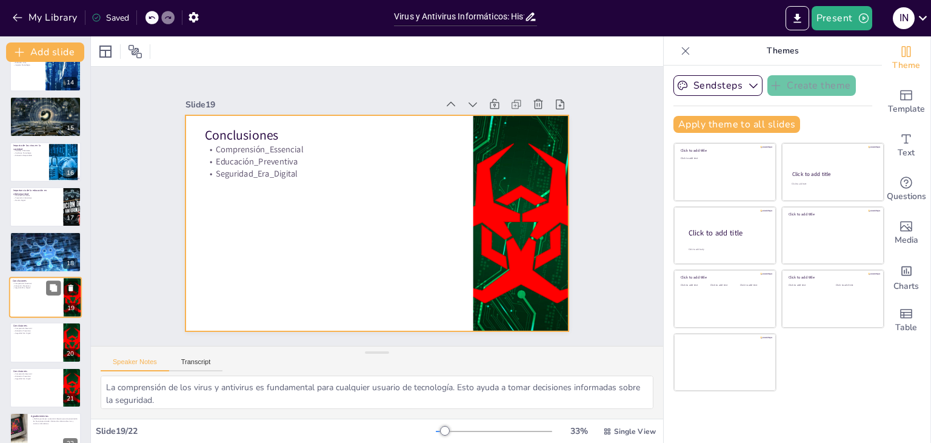
scroll to position [626, 0]
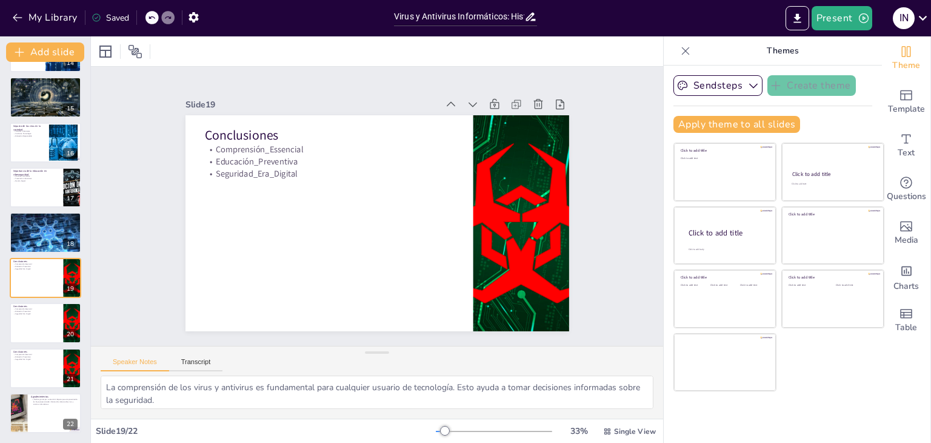
click at [682, 52] on icon at bounding box center [686, 51] width 8 height 8
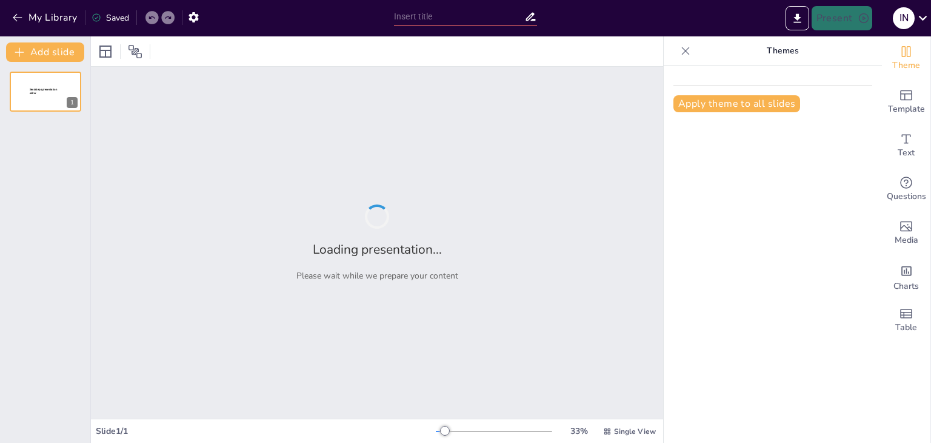
type input "Evolución de los Virus Informáticos: Desde Creeper hasta las Amenazas Modernas"
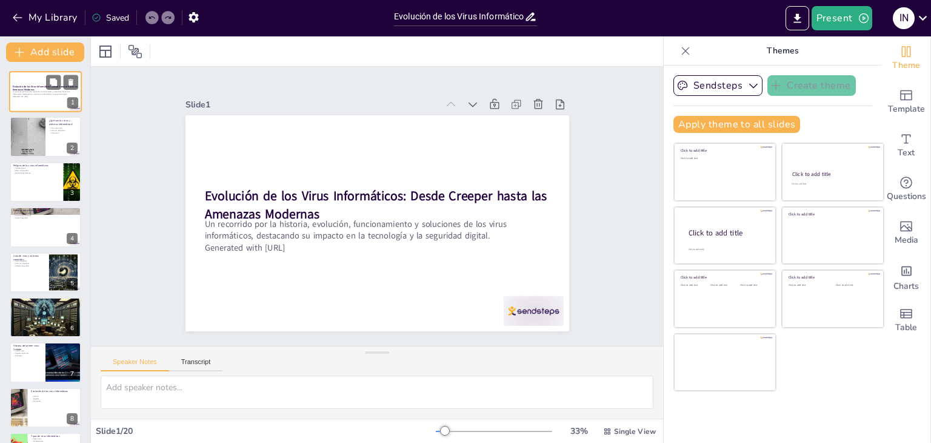
click at [32, 95] on p "Generated with [URL]" at bounding box center [45, 96] width 65 height 2
click at [61, 173] on button at bounding box center [53, 172] width 15 height 15
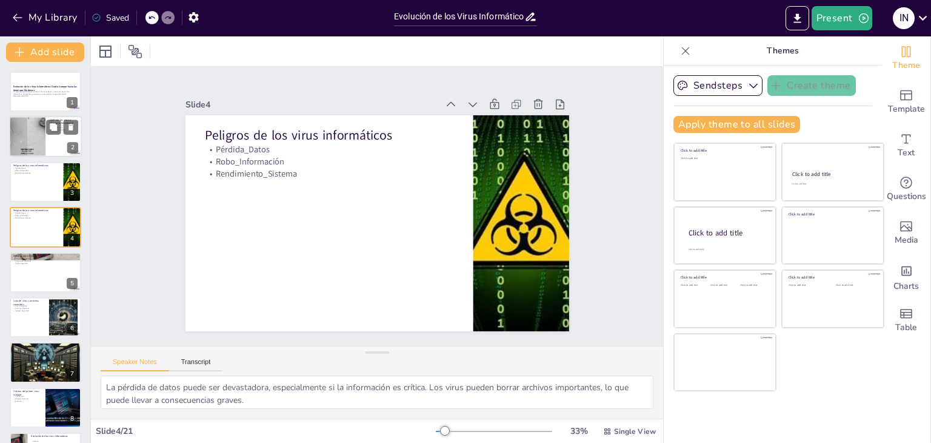
click at [33, 125] on div at bounding box center [27, 136] width 73 height 41
type textarea "Los virus informáticos son una amenaza constante para los usuarios de tecnologí…"
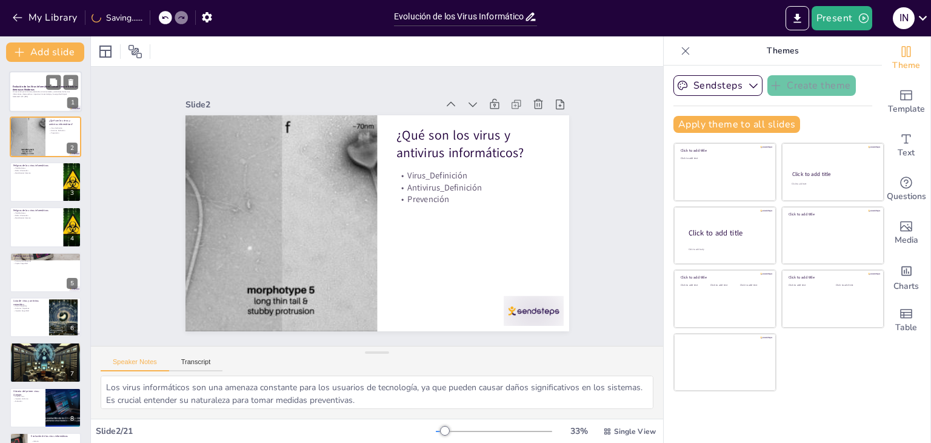
click at [32, 87] on strong "Evolución de los Virus Informáticos: Desde Creeper hasta las Amenazas Modernas" at bounding box center [45, 88] width 65 height 7
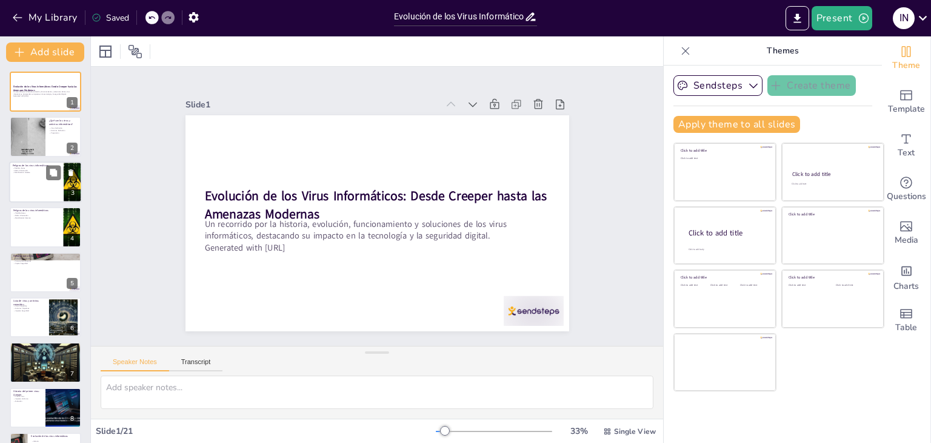
click at [41, 189] on div at bounding box center [45, 181] width 73 height 41
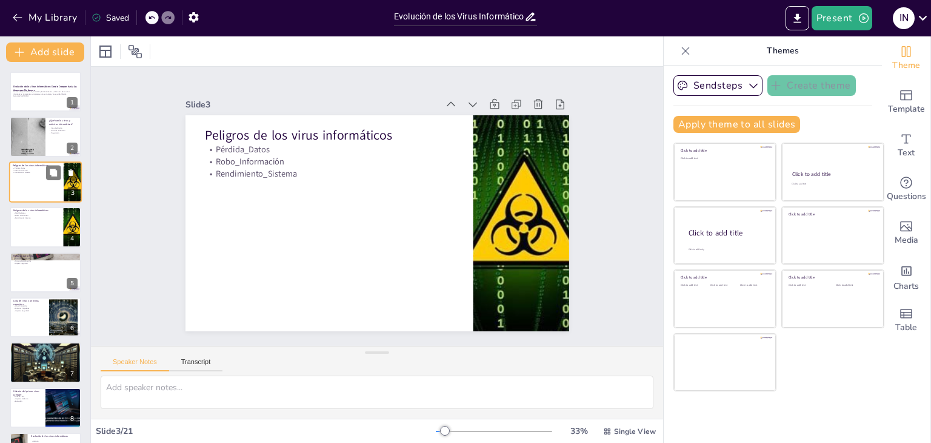
type textarea "La pérdida de datos puede ser devastadora, especialmente si la información es c…"
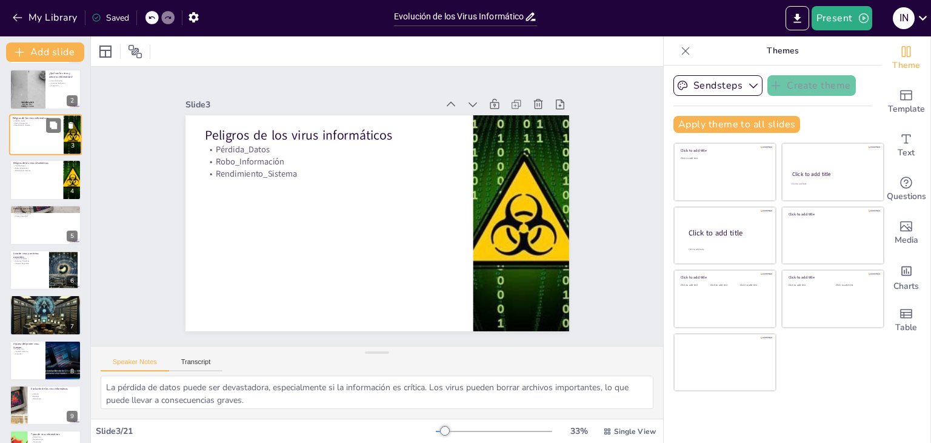
scroll to position [48, 0]
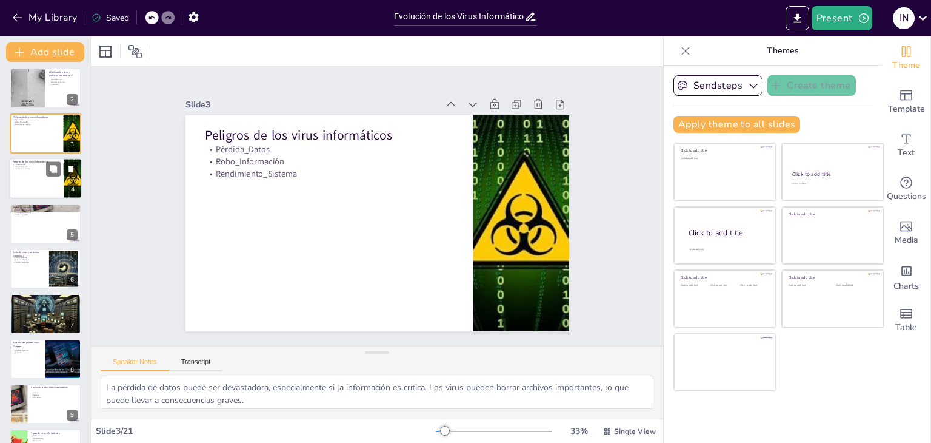
click at [70, 168] on icon at bounding box center [71, 168] width 5 height 7
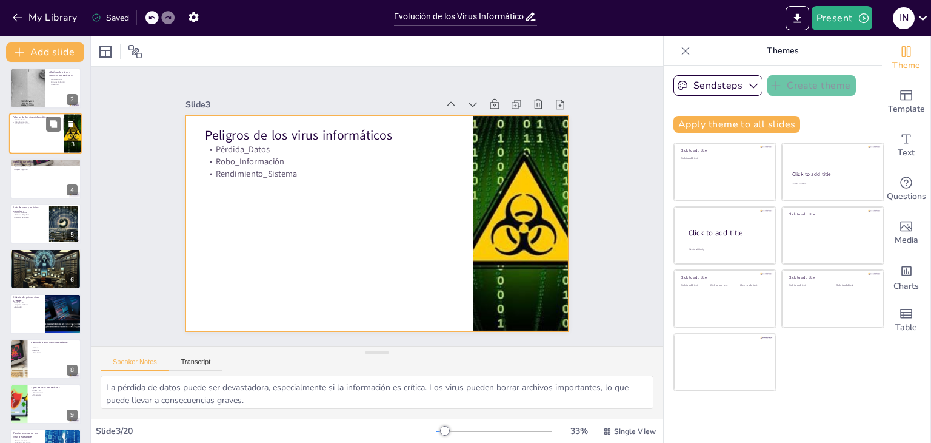
click at [41, 136] on div at bounding box center [45, 133] width 73 height 41
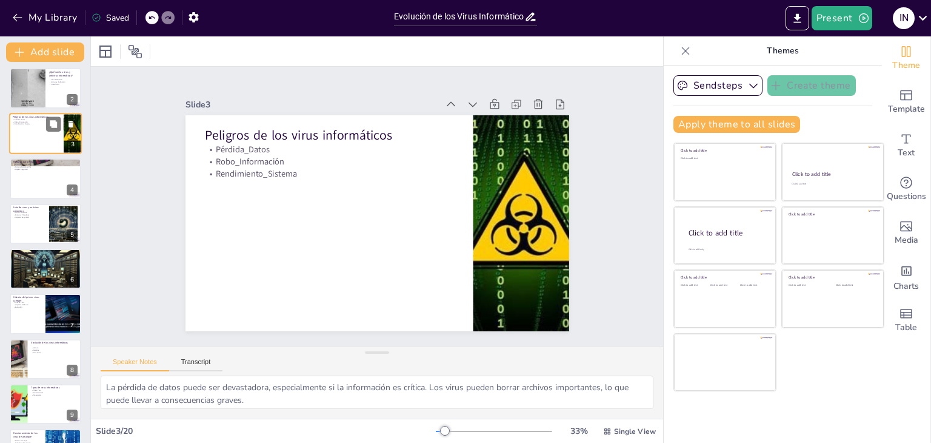
scroll to position [0, 0]
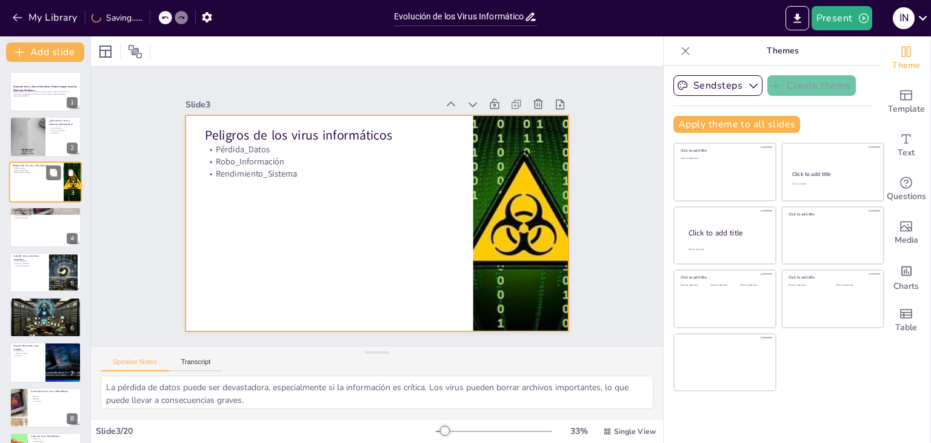
click at [40, 181] on div at bounding box center [45, 181] width 73 height 41
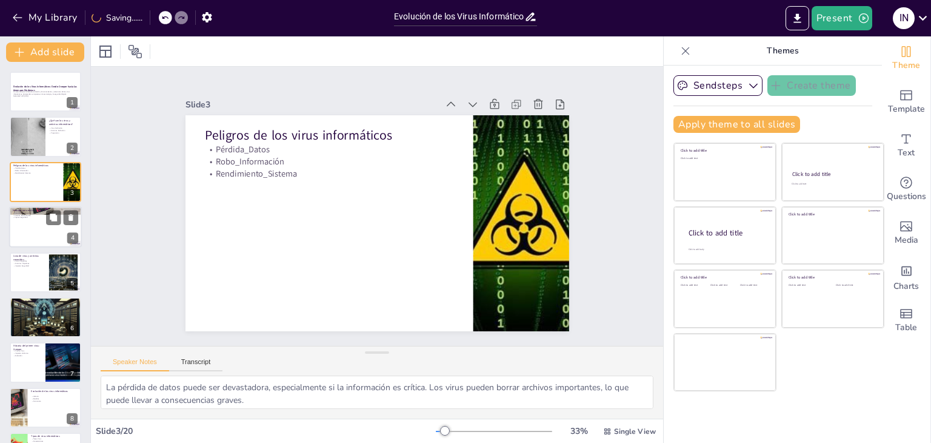
click at [27, 221] on div at bounding box center [45, 226] width 73 height 41
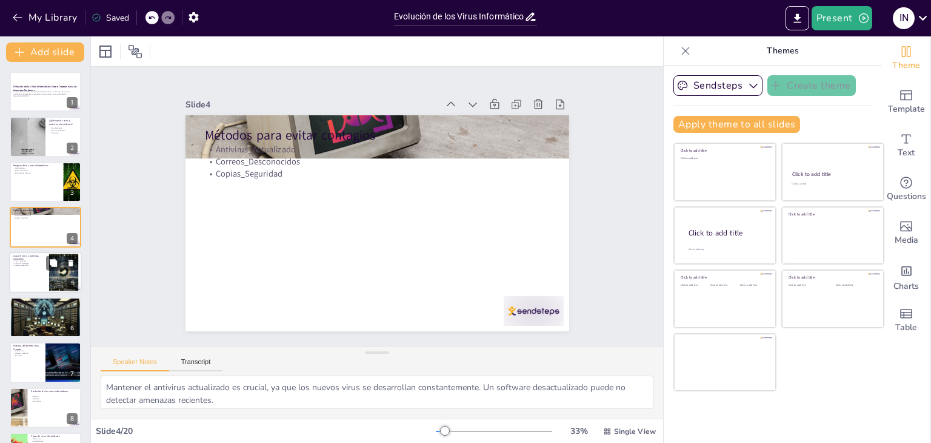
click at [19, 267] on div at bounding box center [45, 272] width 73 height 41
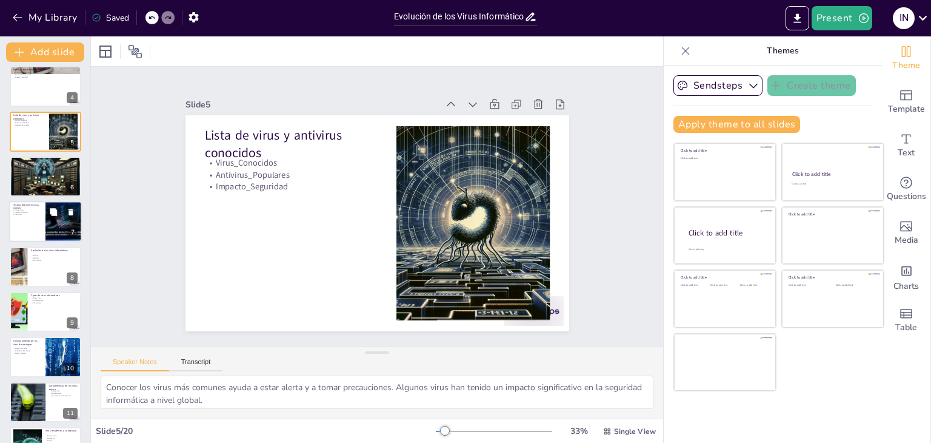
click at [31, 228] on div at bounding box center [45, 221] width 73 height 41
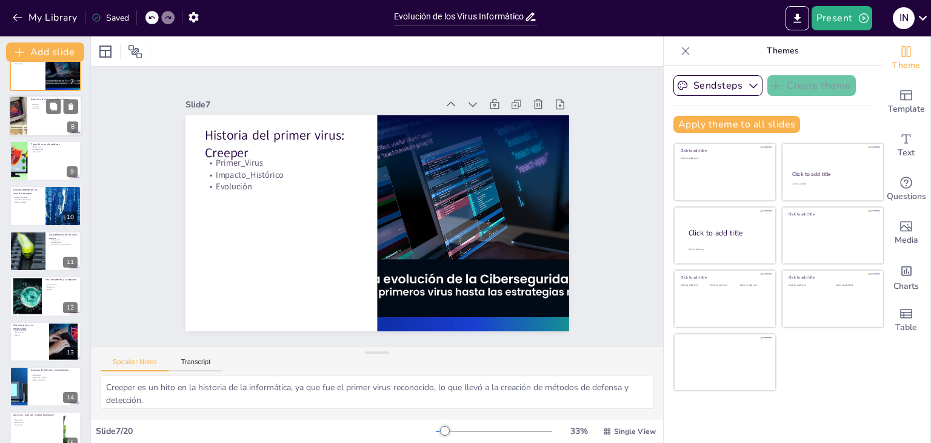
click at [34, 118] on div at bounding box center [45, 115] width 73 height 41
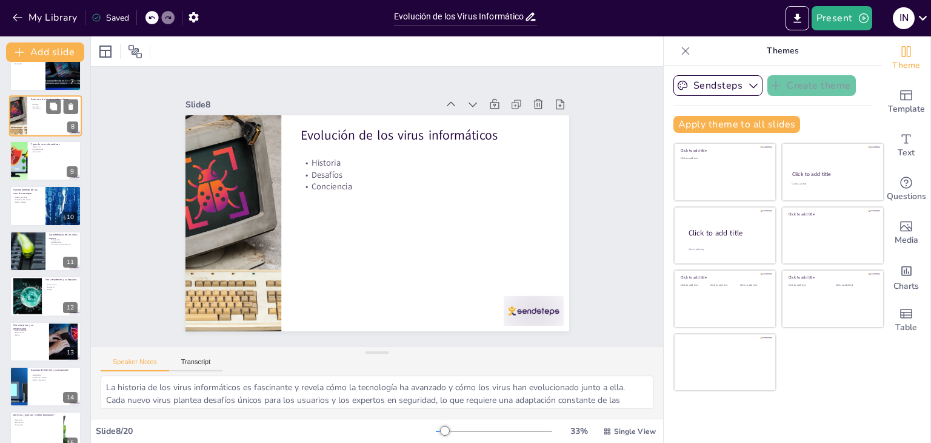
scroll to position [155, 0]
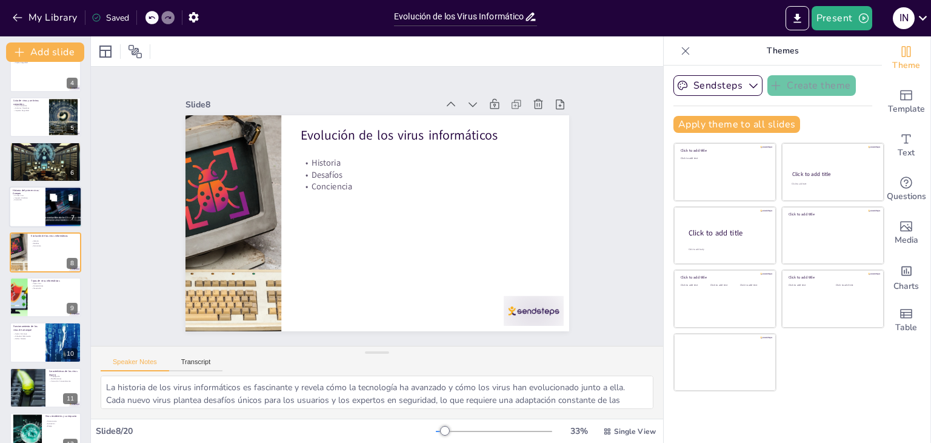
click at [34, 208] on div at bounding box center [45, 207] width 73 height 41
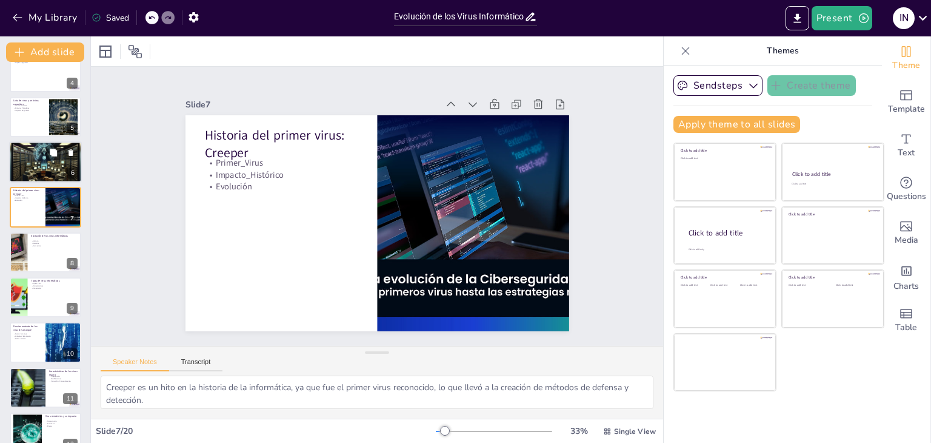
scroll to position [110, 0]
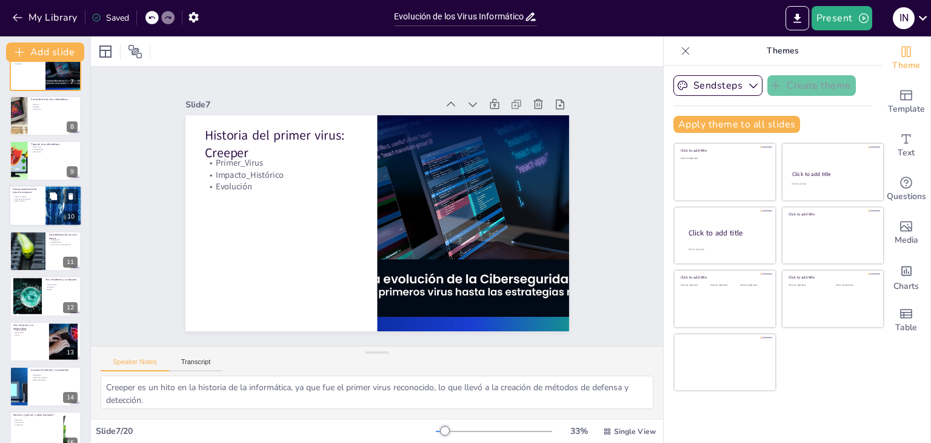
click at [35, 208] on div at bounding box center [45, 206] width 73 height 41
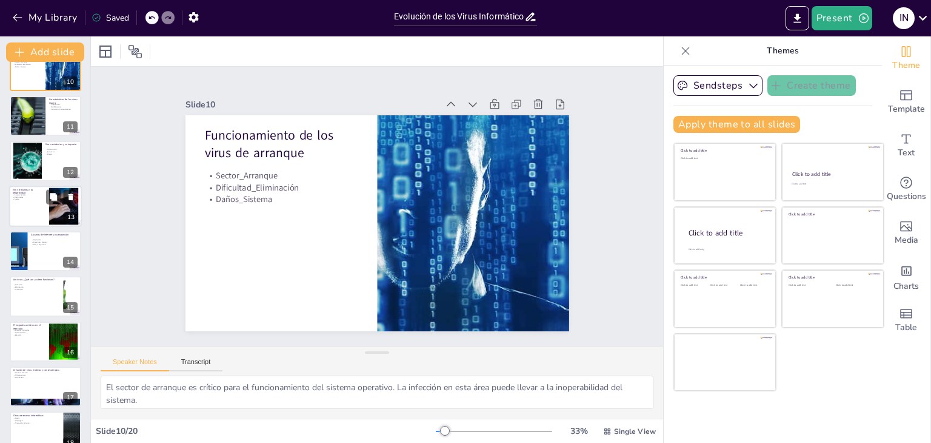
click at [32, 209] on div at bounding box center [45, 206] width 73 height 41
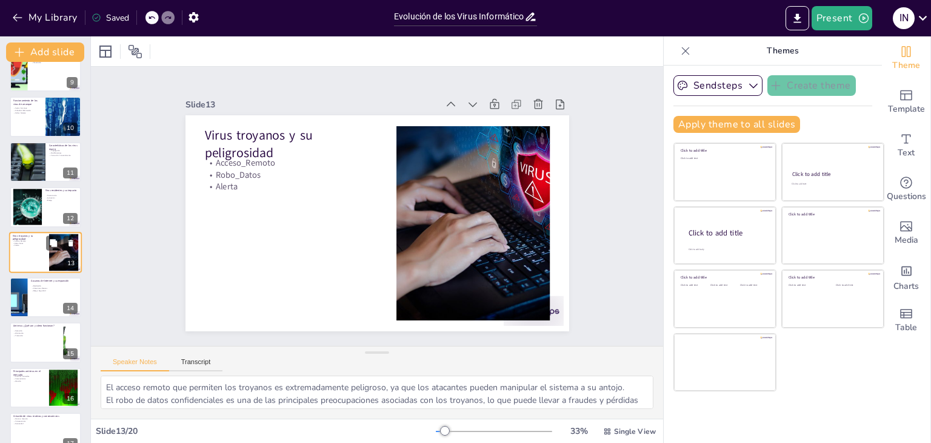
scroll to position [535, 0]
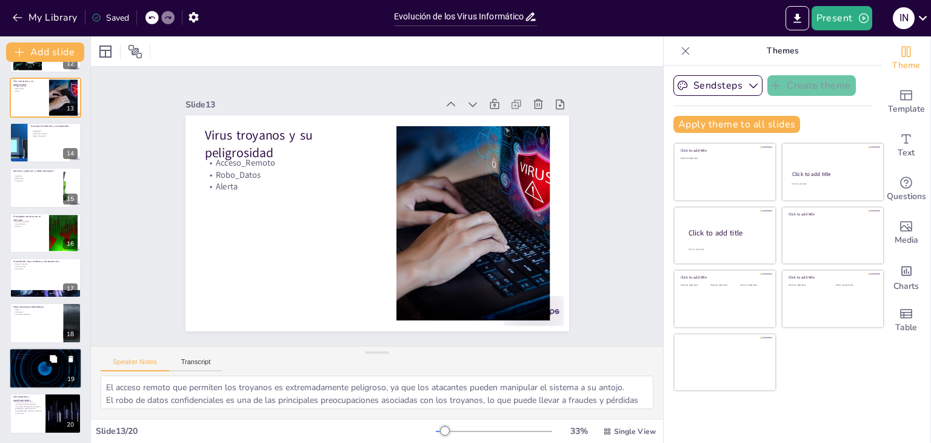
click at [51, 357] on icon at bounding box center [53, 358] width 7 height 7
type textarea "No abrir correos de desconocidos es una de las mejores prácticas para evitar in…"
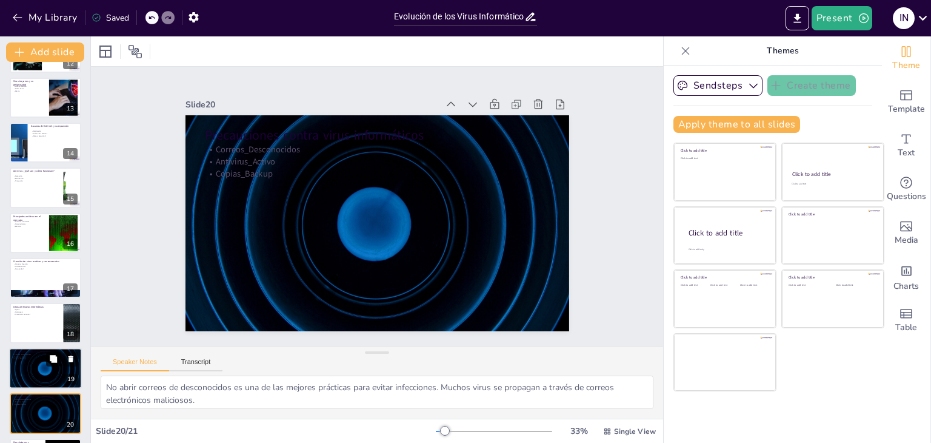
scroll to position [580, 0]
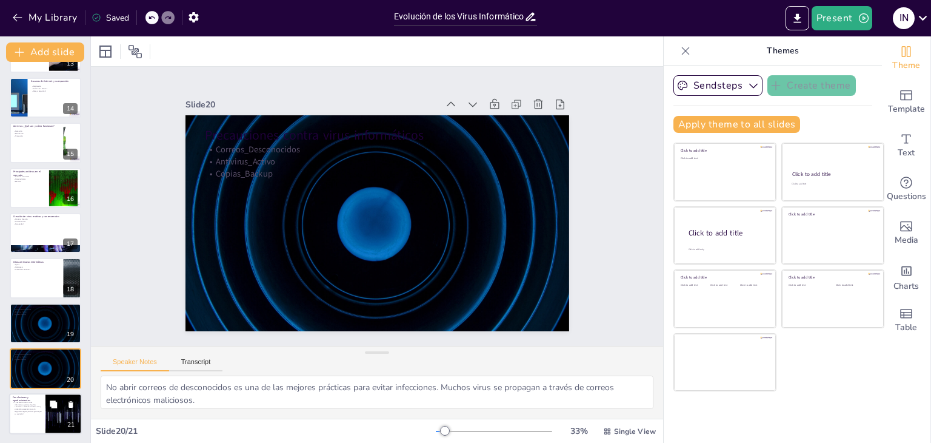
click at [51, 410] on button at bounding box center [53, 403] width 15 height 15
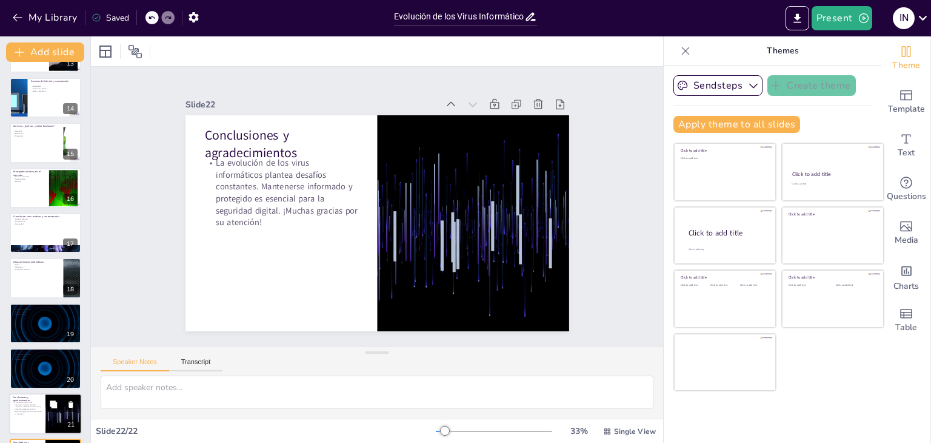
scroll to position [626, 0]
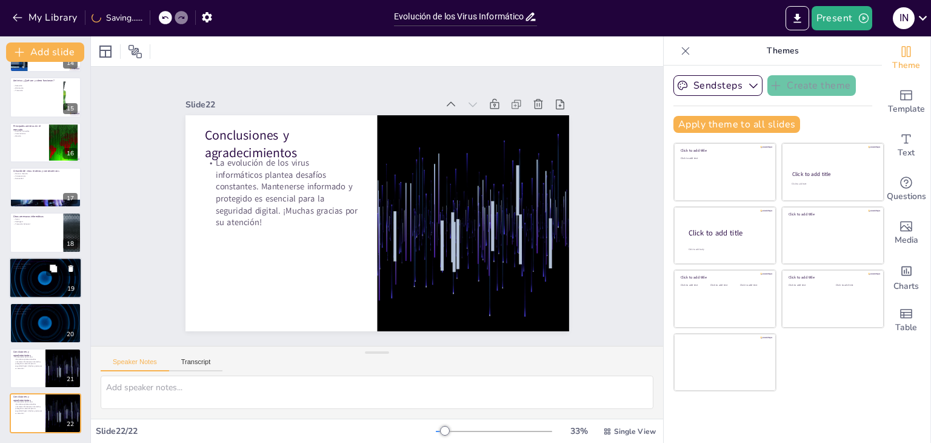
click at [27, 271] on div at bounding box center [45, 277] width 73 height 41
type textarea "No abrir correos de desconocidos es una de las mejores prácticas para evitar in…"
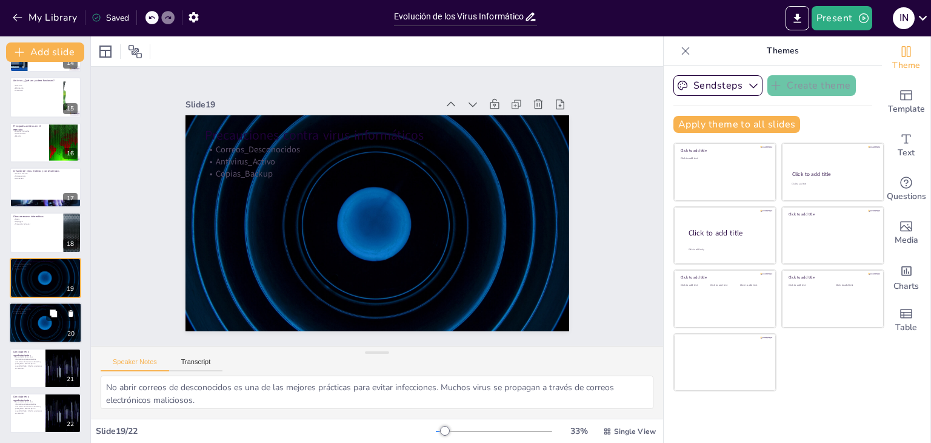
click at [52, 323] on div at bounding box center [45, 322] width 73 height 41
click at [72, 268] on icon at bounding box center [71, 268] width 5 height 7
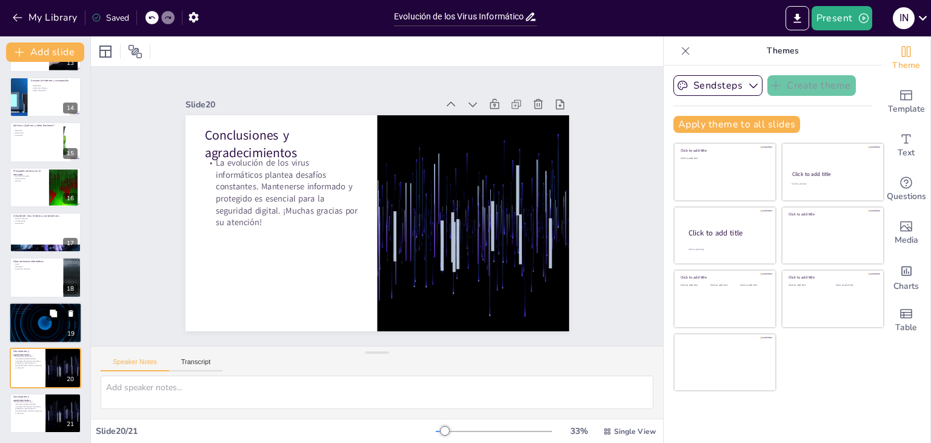
scroll to position [580, 0]
click at [48, 220] on button at bounding box center [53, 223] width 15 height 15
type textarea "Comprender los motivos detrás de la creación de virus es crucial para abordar e…"
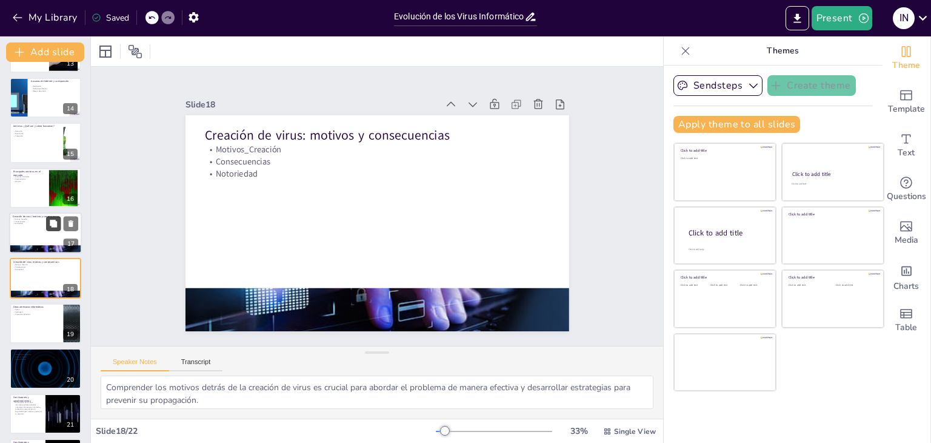
scroll to position [606, 0]
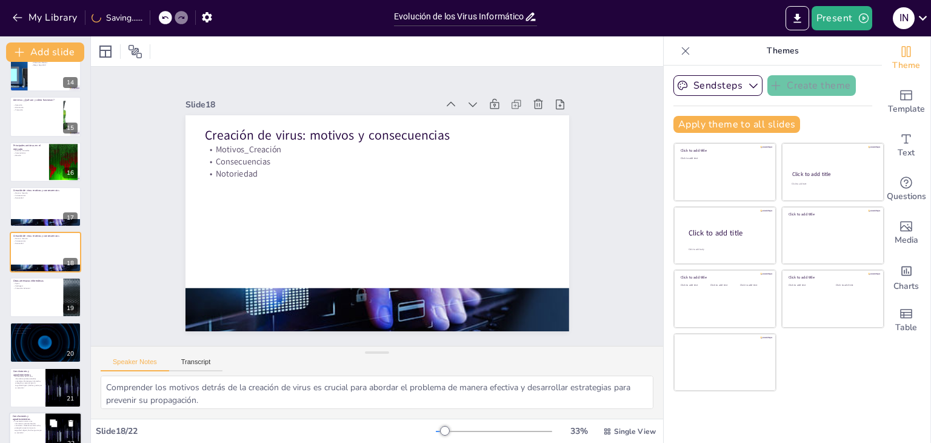
click at [36, 412] on div "Conclusiones y agradecimientos La evolución de los virus informáticos plantea d…" at bounding box center [45, 432] width 73 height 41
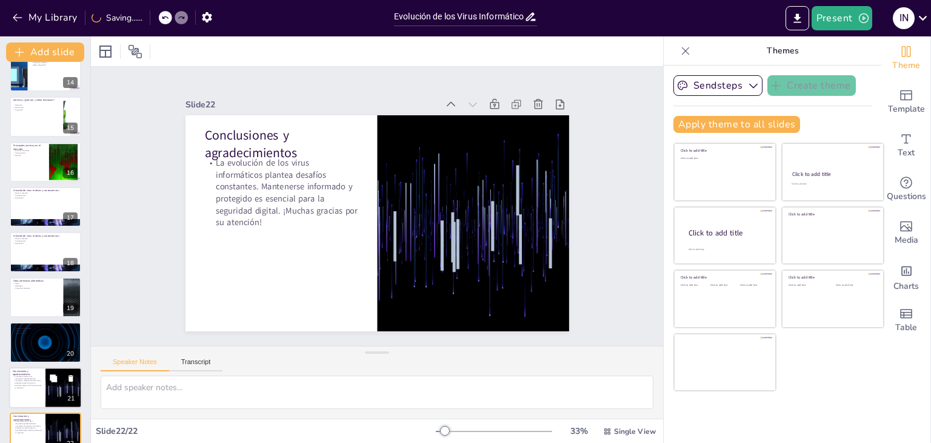
scroll to position [626, 0]
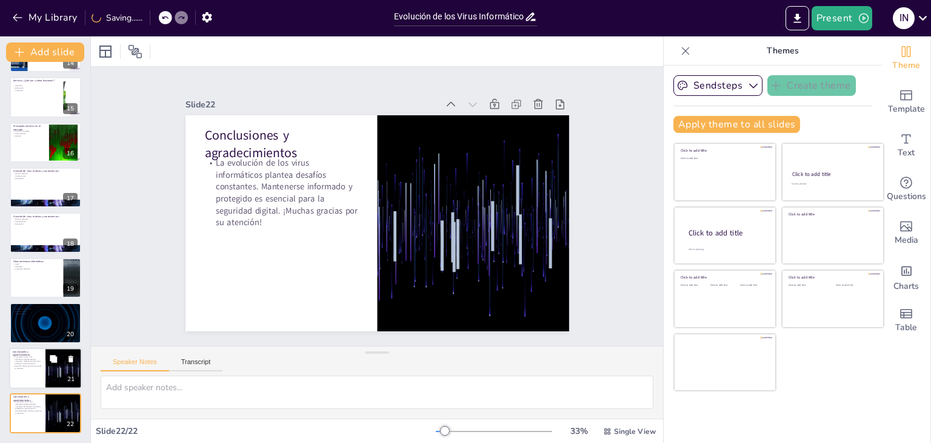
click at [41, 369] on div at bounding box center [45, 367] width 73 height 41
click at [70, 355] on icon at bounding box center [70, 358] width 5 height 7
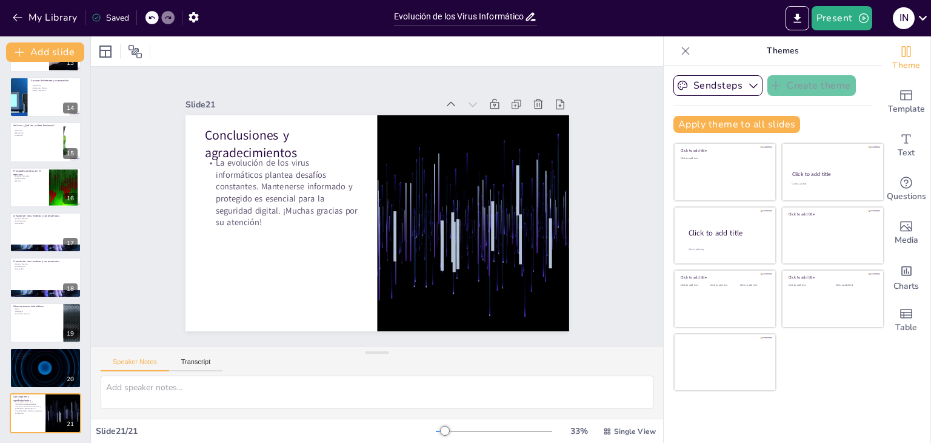
scroll to position [580, 0]
